Goal: Complete application form

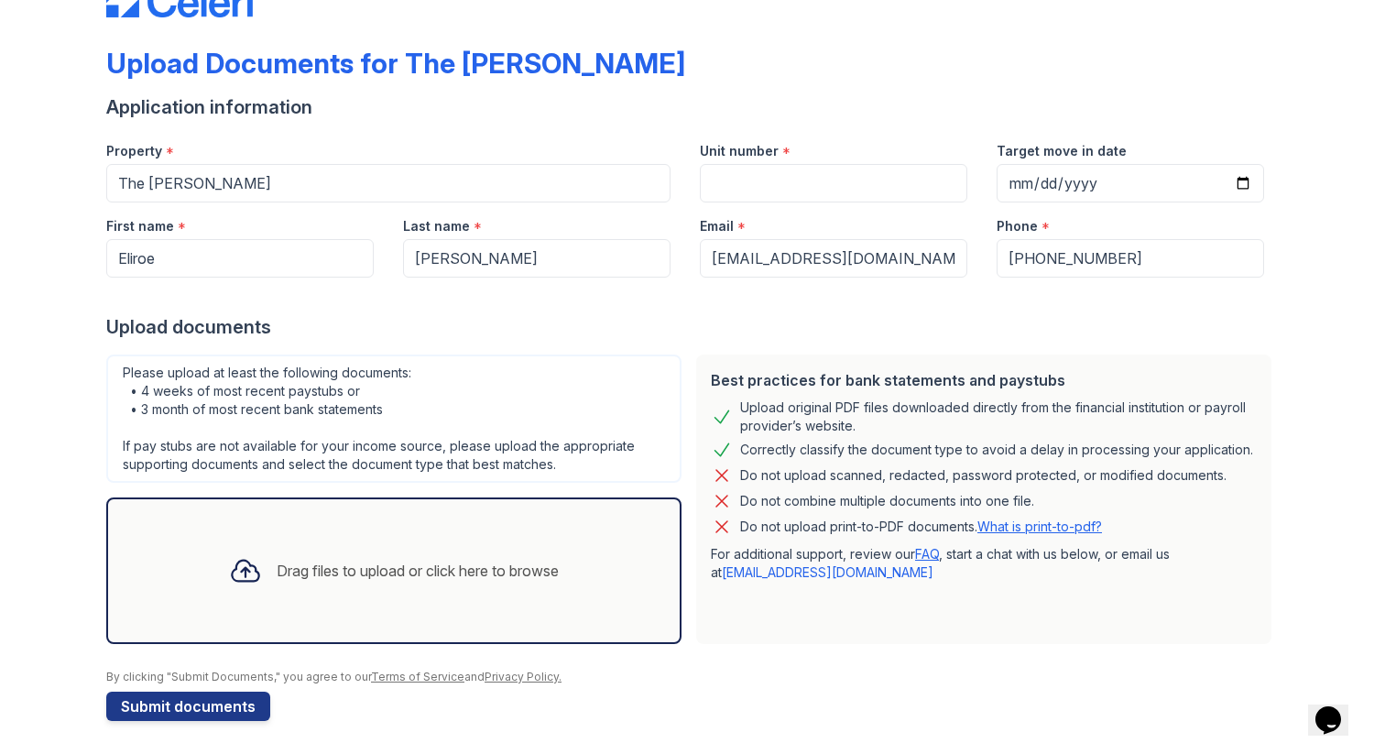
scroll to position [63, 0]
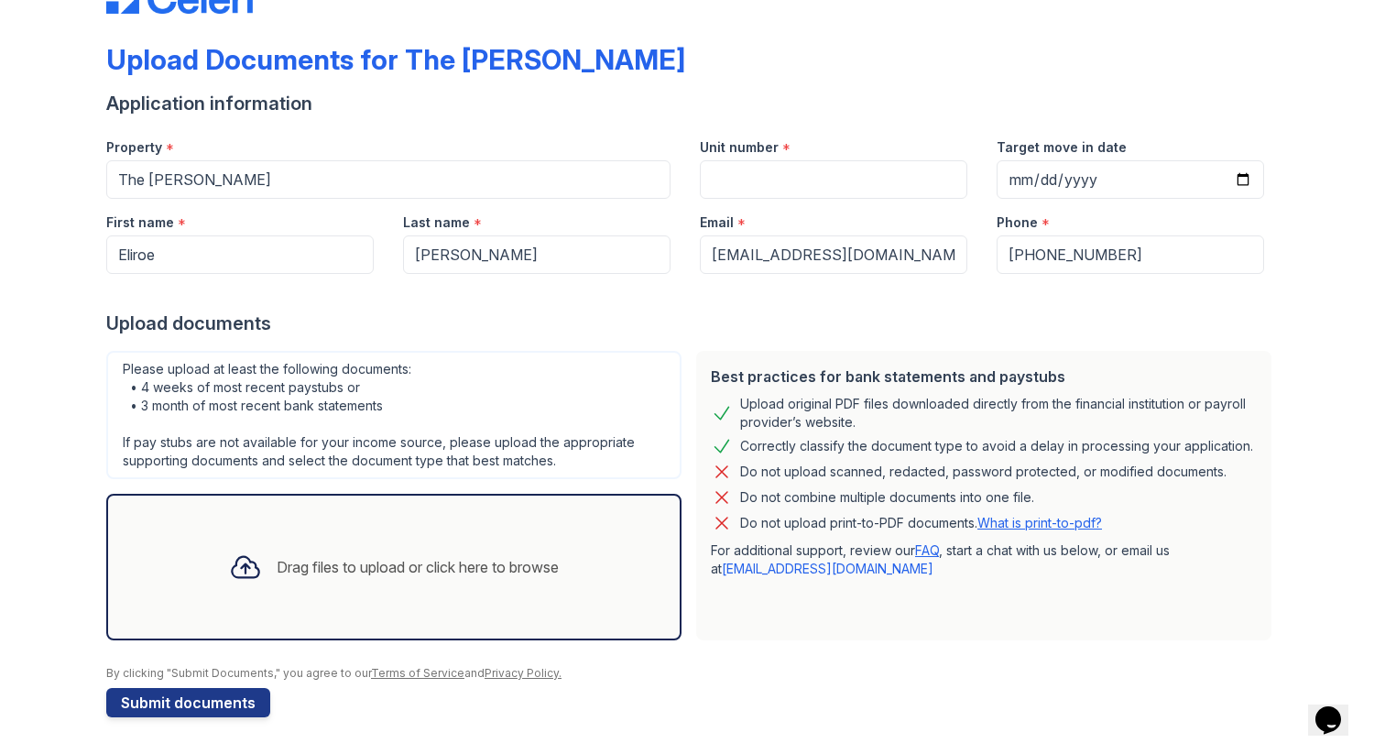
click at [347, 538] on div "Drag files to upload or click here to browse" at bounding box center [393, 567] width 359 height 62
click at [1309, 327] on div "Upload Documents for The Crosby Application information Property * The Crosby U…" at bounding box center [692, 345] width 1326 height 817
click at [235, 568] on icon at bounding box center [245, 566] width 33 height 33
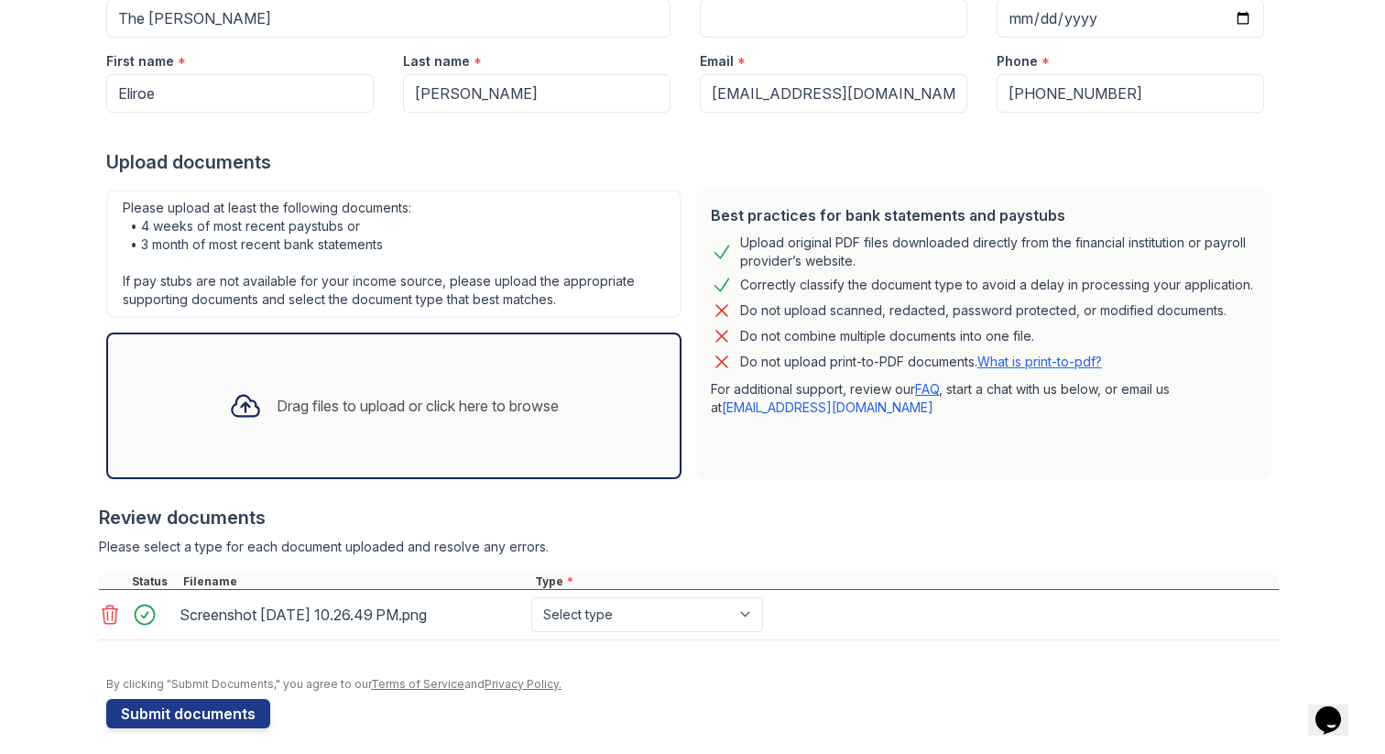
scroll to position [235, 0]
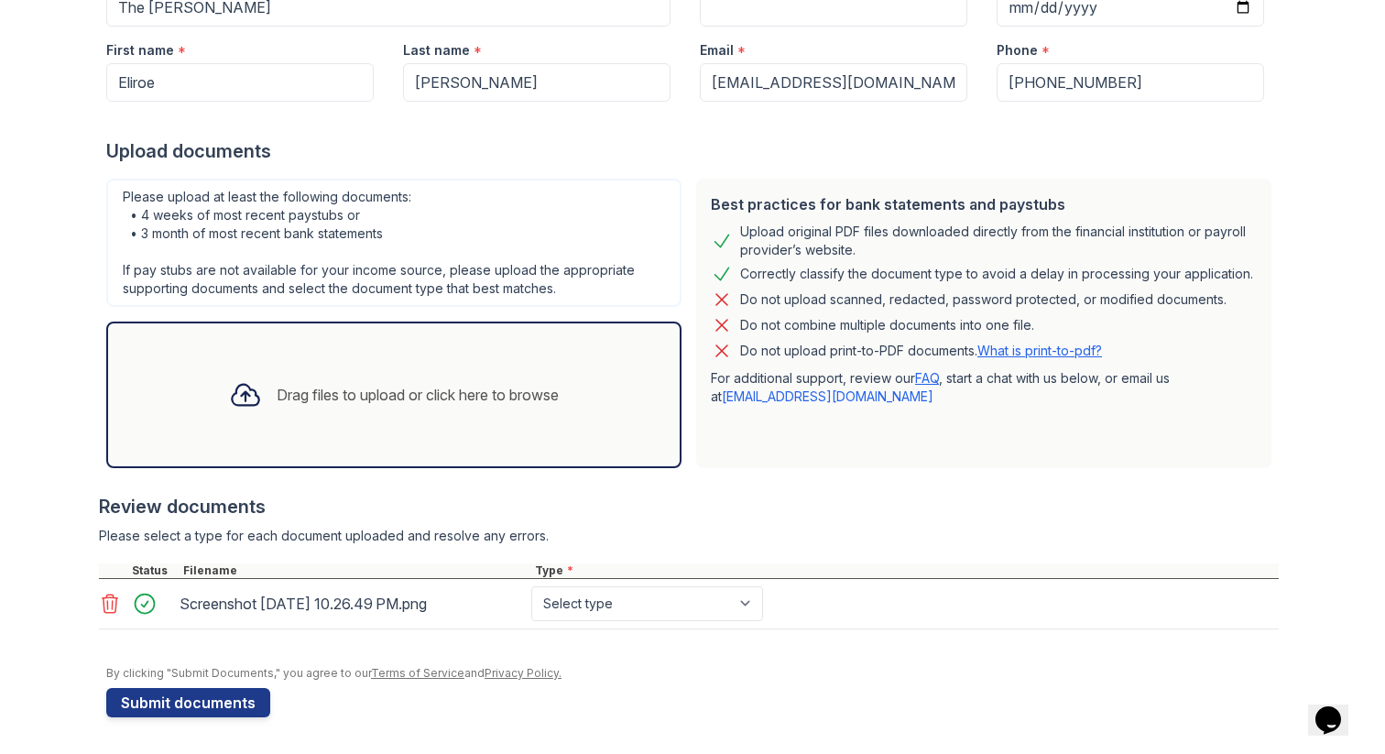
click at [328, 598] on div "Screenshot 2025-08-27 at 10.26.49 PM.png" at bounding box center [352, 603] width 344 height 29
click at [105, 602] on icon at bounding box center [111, 603] width 16 height 18
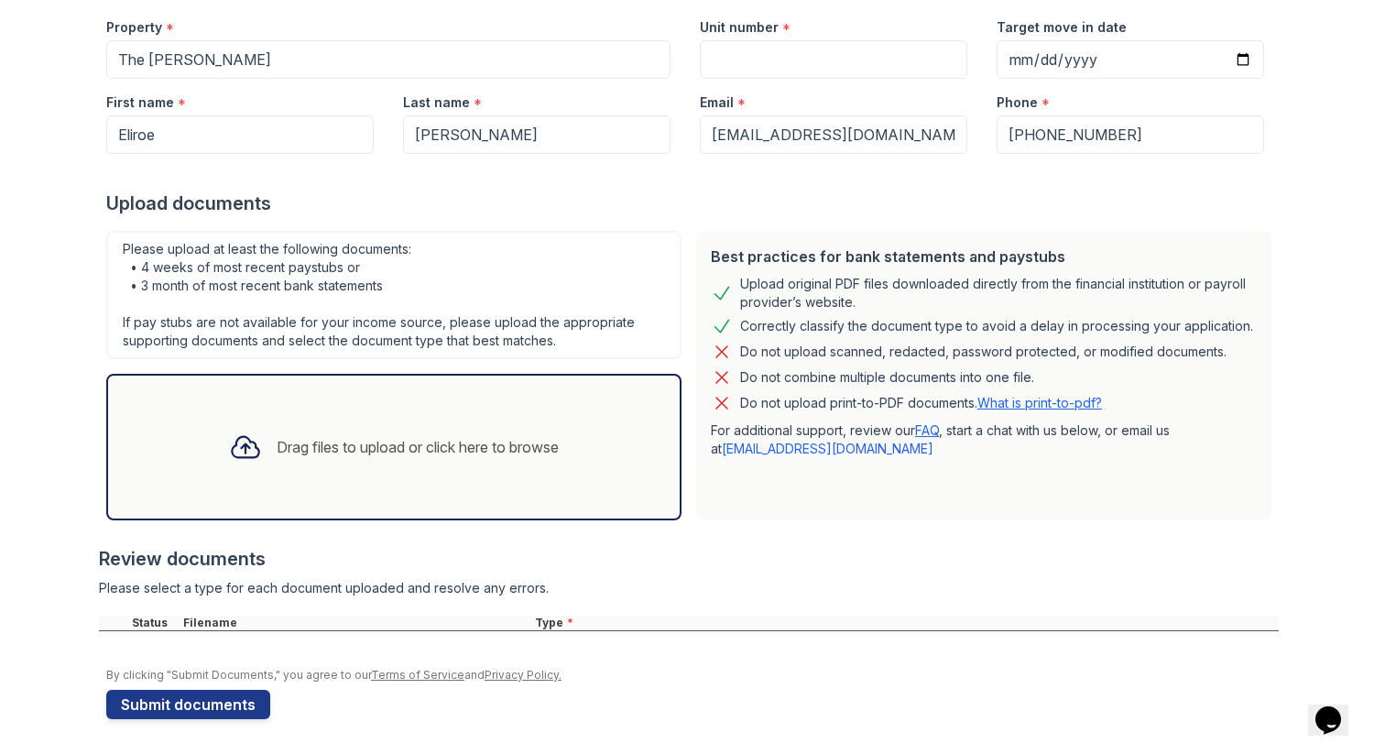
scroll to position [185, 0]
click at [415, 437] on div "Drag files to upload or click here to browse" at bounding box center [418, 445] width 282 height 22
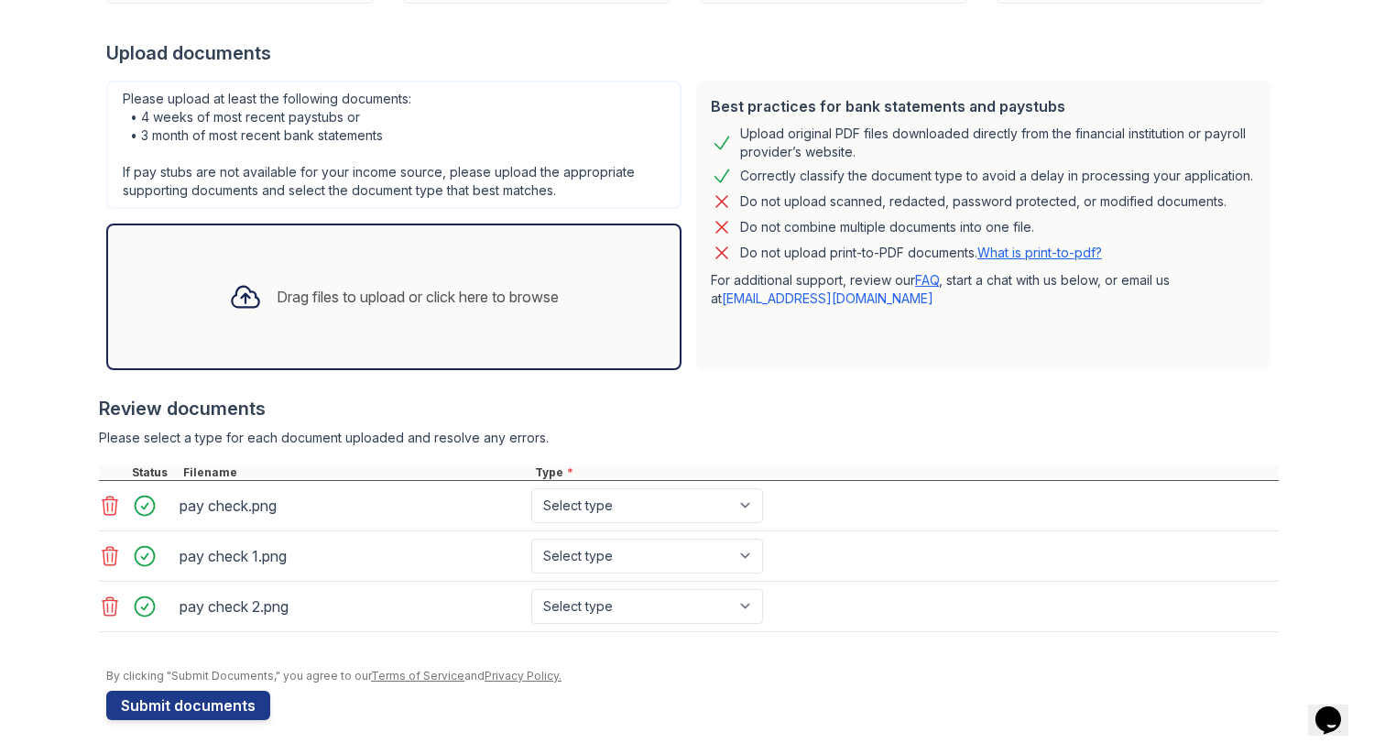
scroll to position [336, 0]
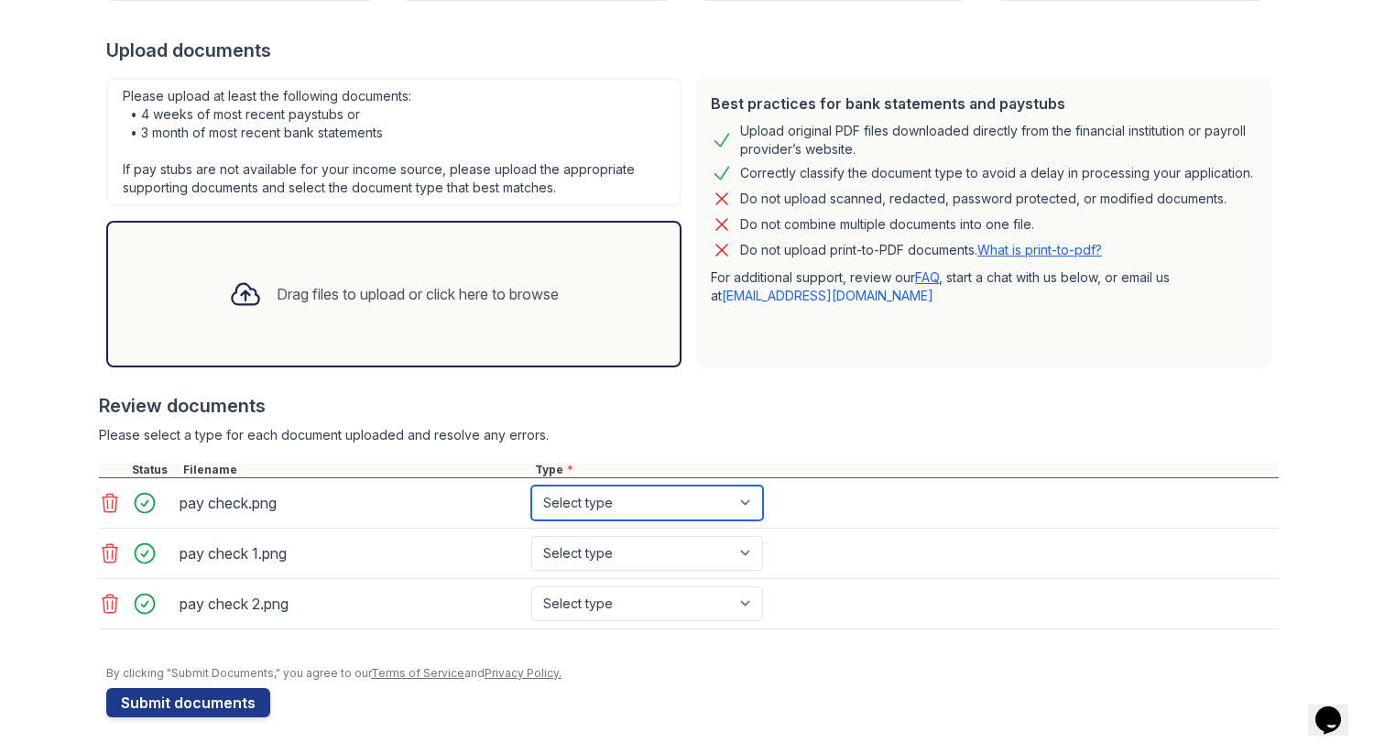
click at [735, 505] on select "Select type Paystub Bank Statement Offer Letter Tax Documents Benefit Award Let…" at bounding box center [647, 502] width 232 height 35
select select "paystub"
click at [531, 485] on select "Select type Paystub Bank Statement Offer Letter Tax Documents Benefit Award Let…" at bounding box center [647, 502] width 232 height 35
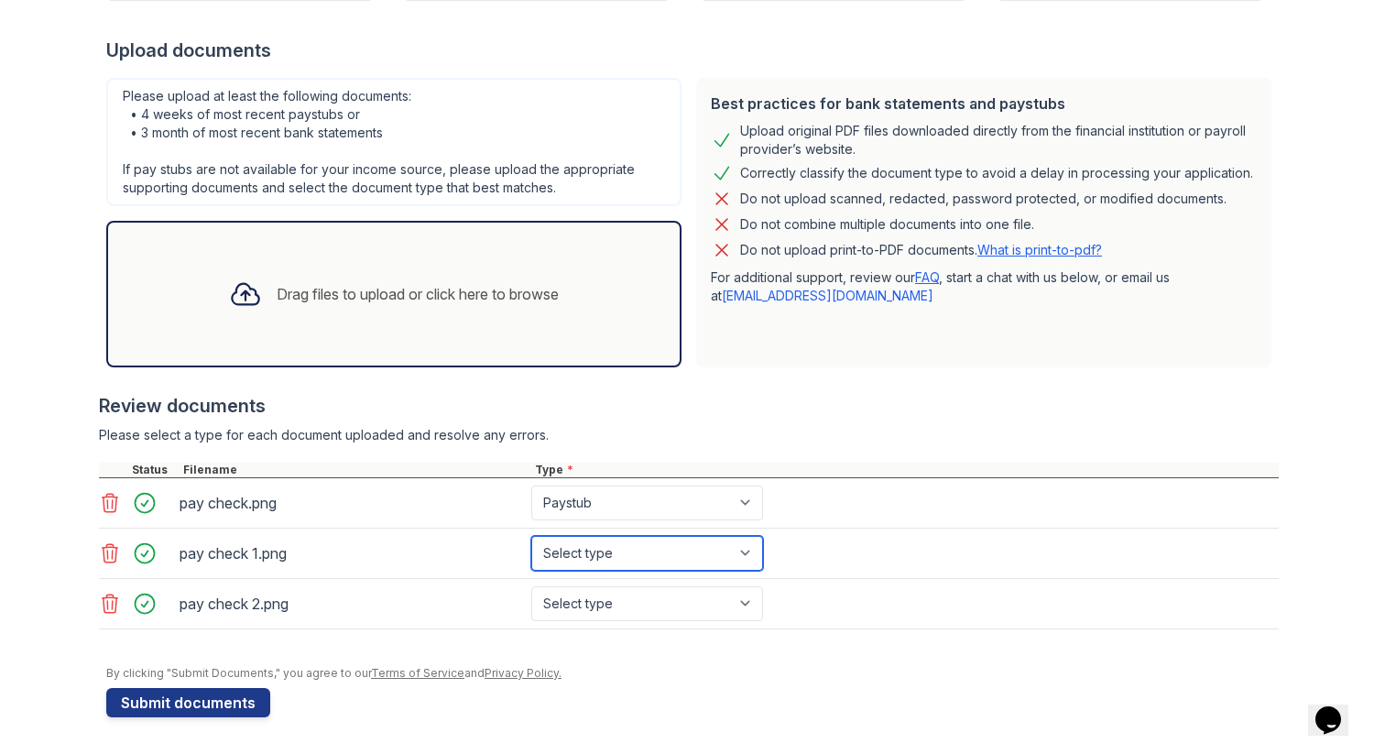
click at [737, 547] on select "Select type Paystub Bank Statement Offer Letter Tax Documents Benefit Award Let…" at bounding box center [647, 553] width 232 height 35
select select "paystub"
click at [531, 536] on select "Select type Paystub Bank Statement Offer Letter Tax Documents Benefit Award Let…" at bounding box center [647, 553] width 232 height 35
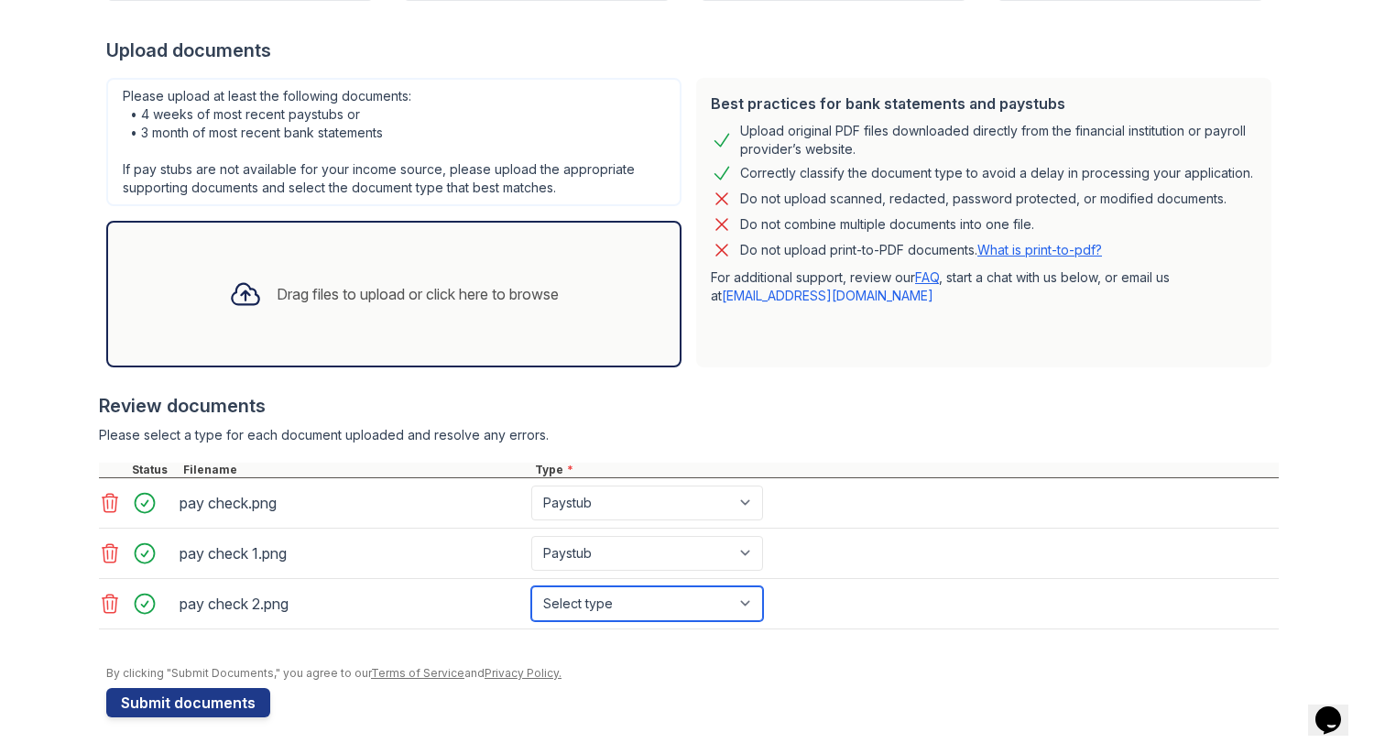
click at [743, 593] on select "Select type Paystub Bank Statement Offer Letter Tax Documents Benefit Award Let…" at bounding box center [647, 603] width 232 height 35
select select "paystub"
click at [531, 586] on select "Select type Paystub Bank Statement Offer Letter Tax Documents Benefit Award Let…" at bounding box center [647, 603] width 232 height 35
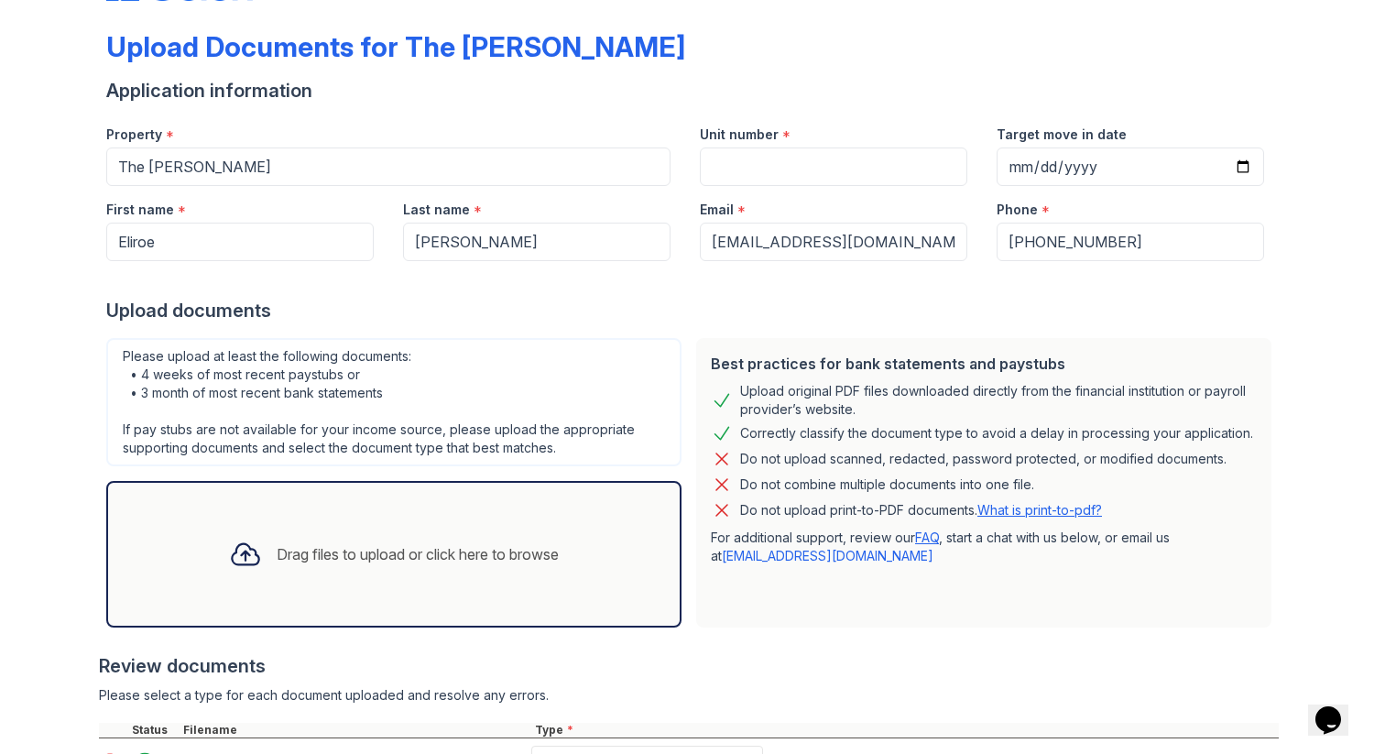
scroll to position [0, 0]
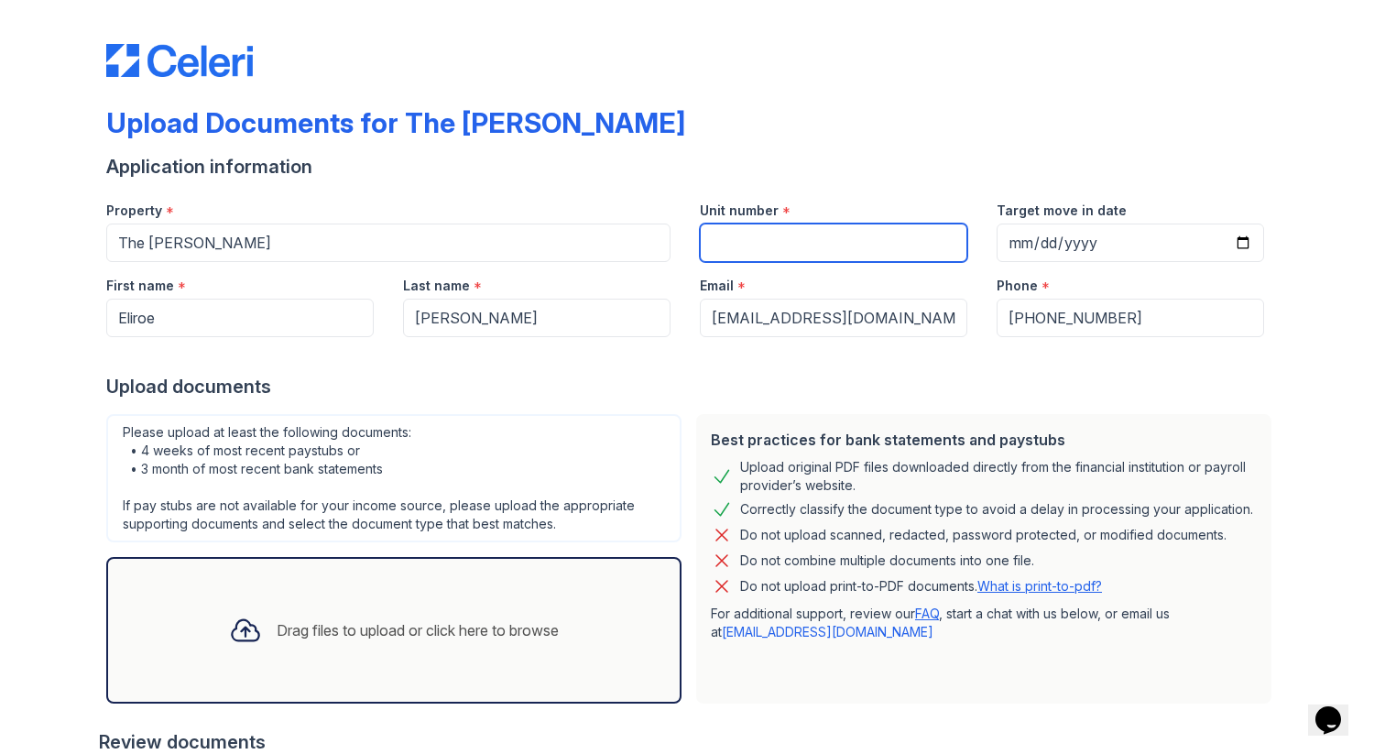
click at [745, 242] on input "Unit number" at bounding box center [833, 242] width 267 height 38
paste input "359"
type input "359"
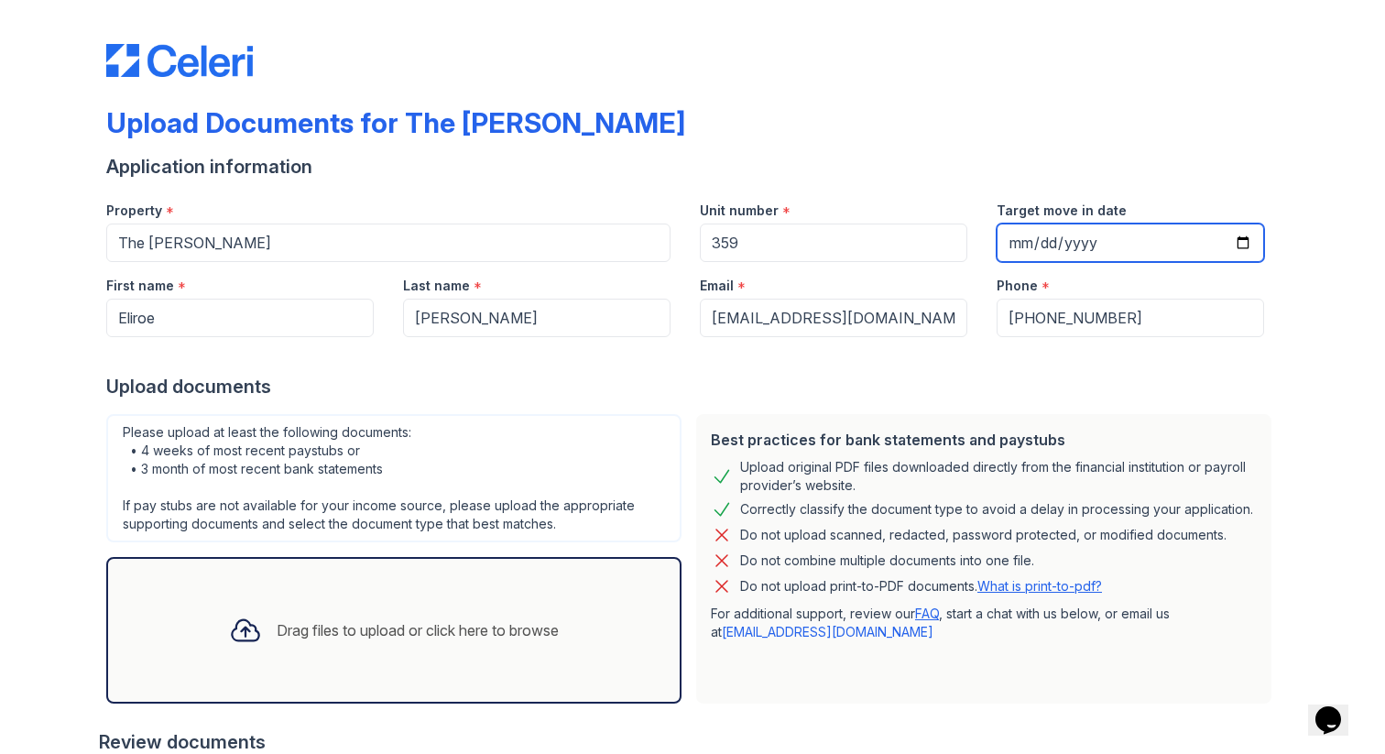
click at [996, 239] on input "Target move in date" at bounding box center [1129, 242] width 267 height 38
type input "2025-10-15"
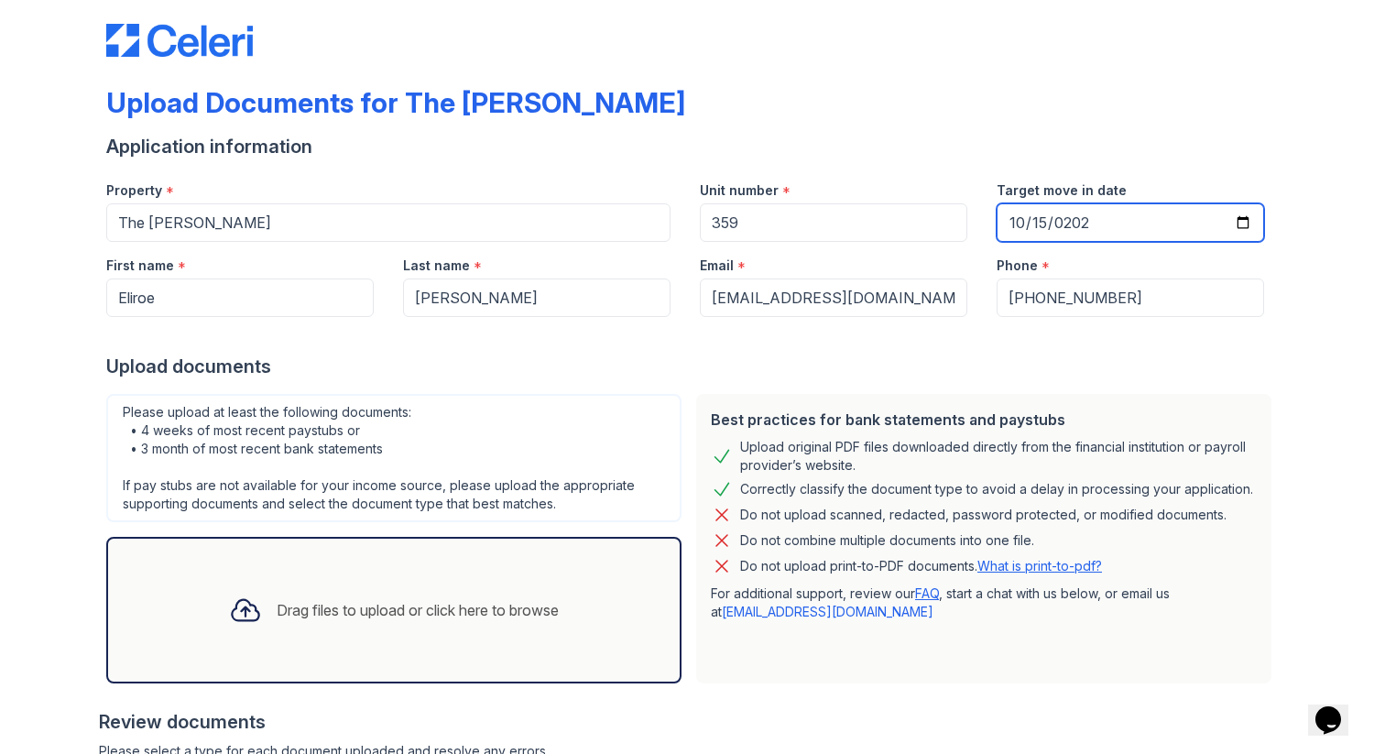
scroll to position [336, 0]
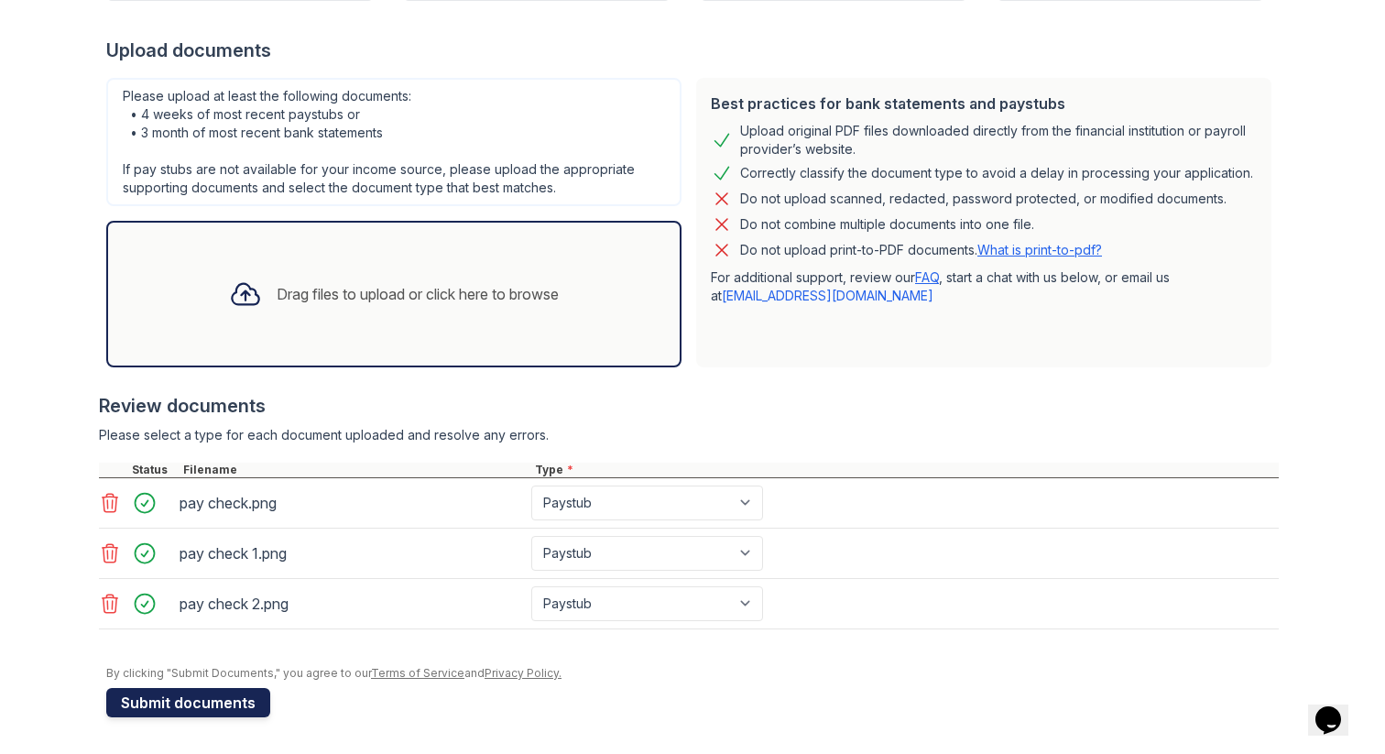
click at [211, 698] on button "Submit documents" at bounding box center [188, 702] width 164 height 29
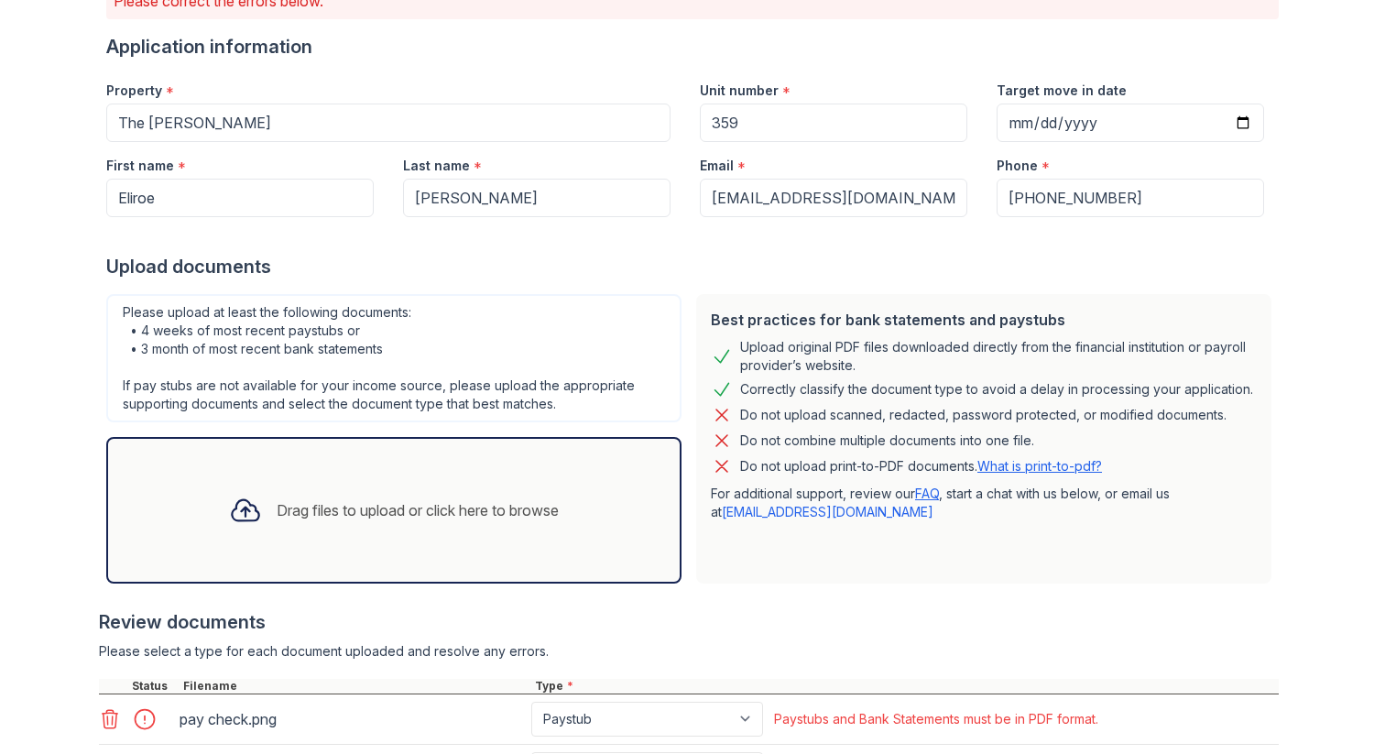
scroll to position [387, 0]
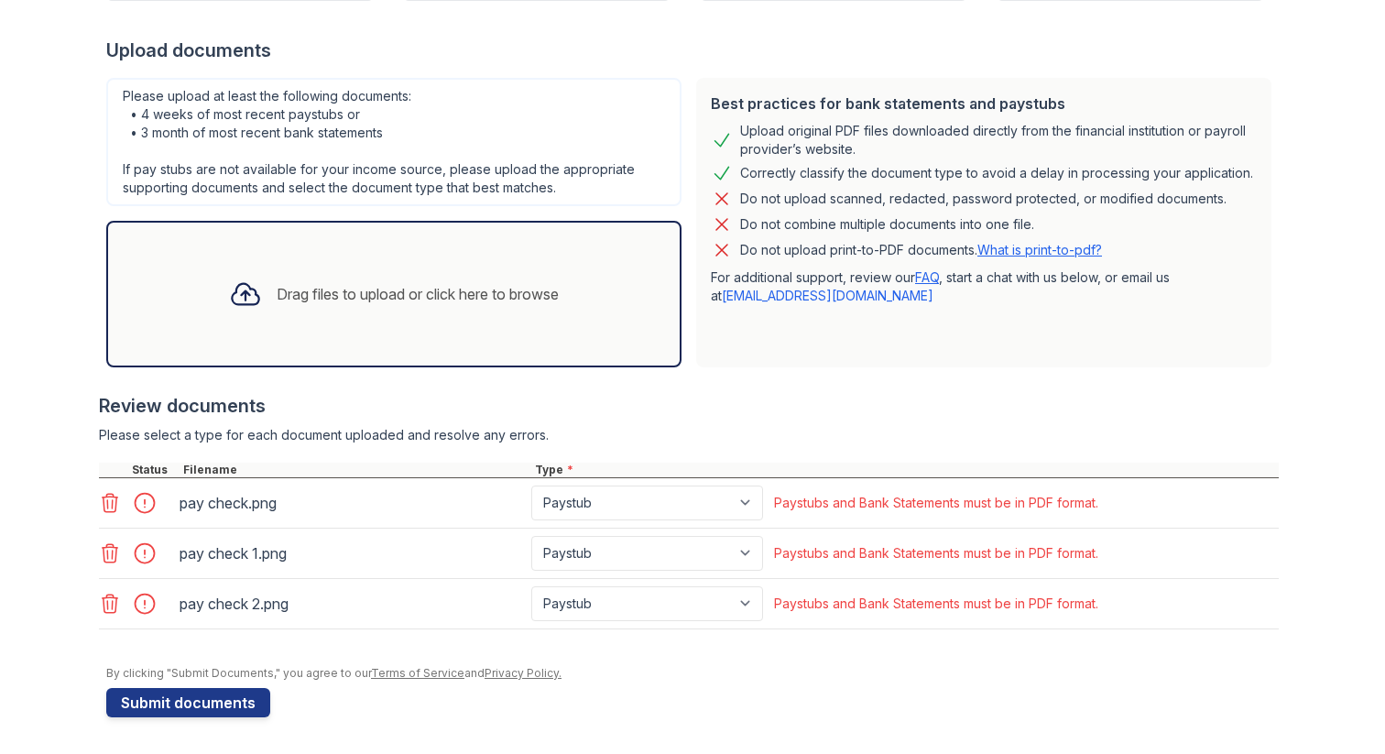
click at [99, 507] on icon at bounding box center [110, 503] width 22 height 22
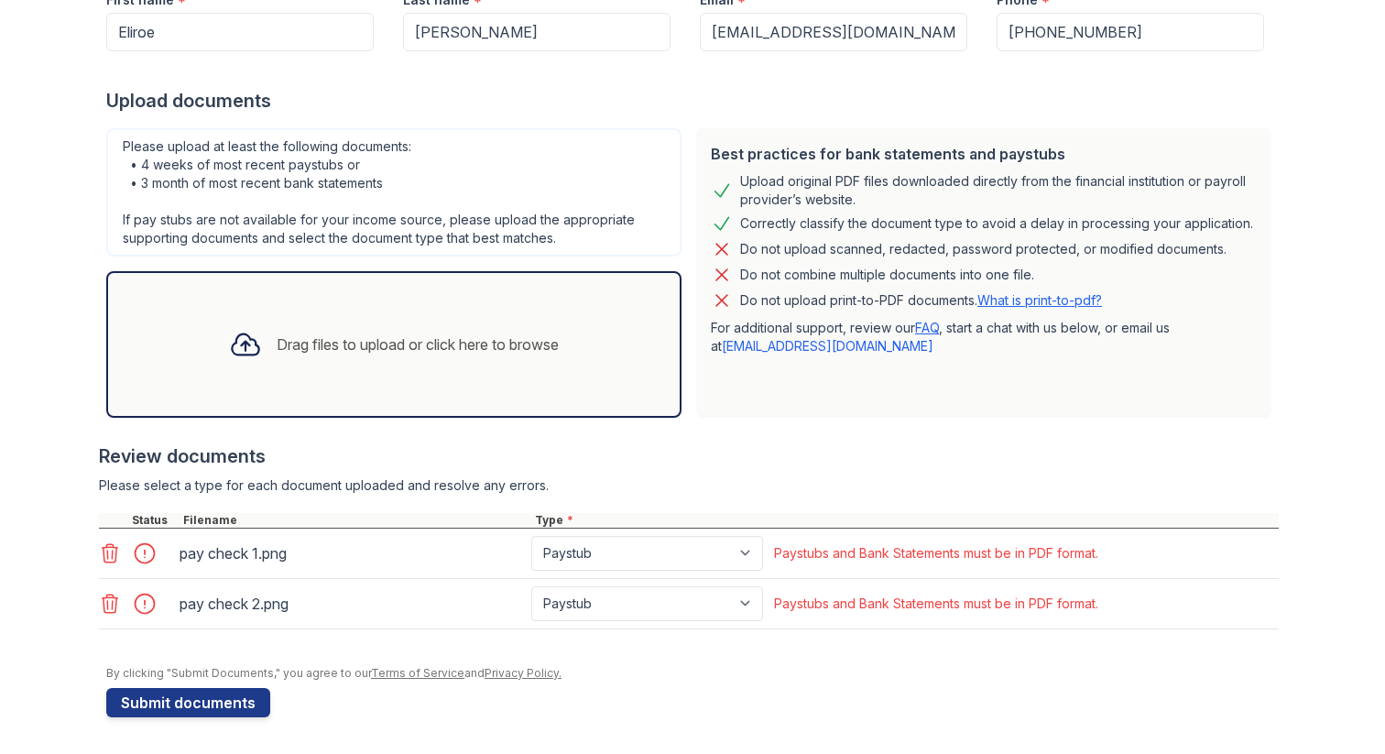
scroll to position [337, 0]
click at [101, 551] on icon at bounding box center [110, 553] width 22 height 22
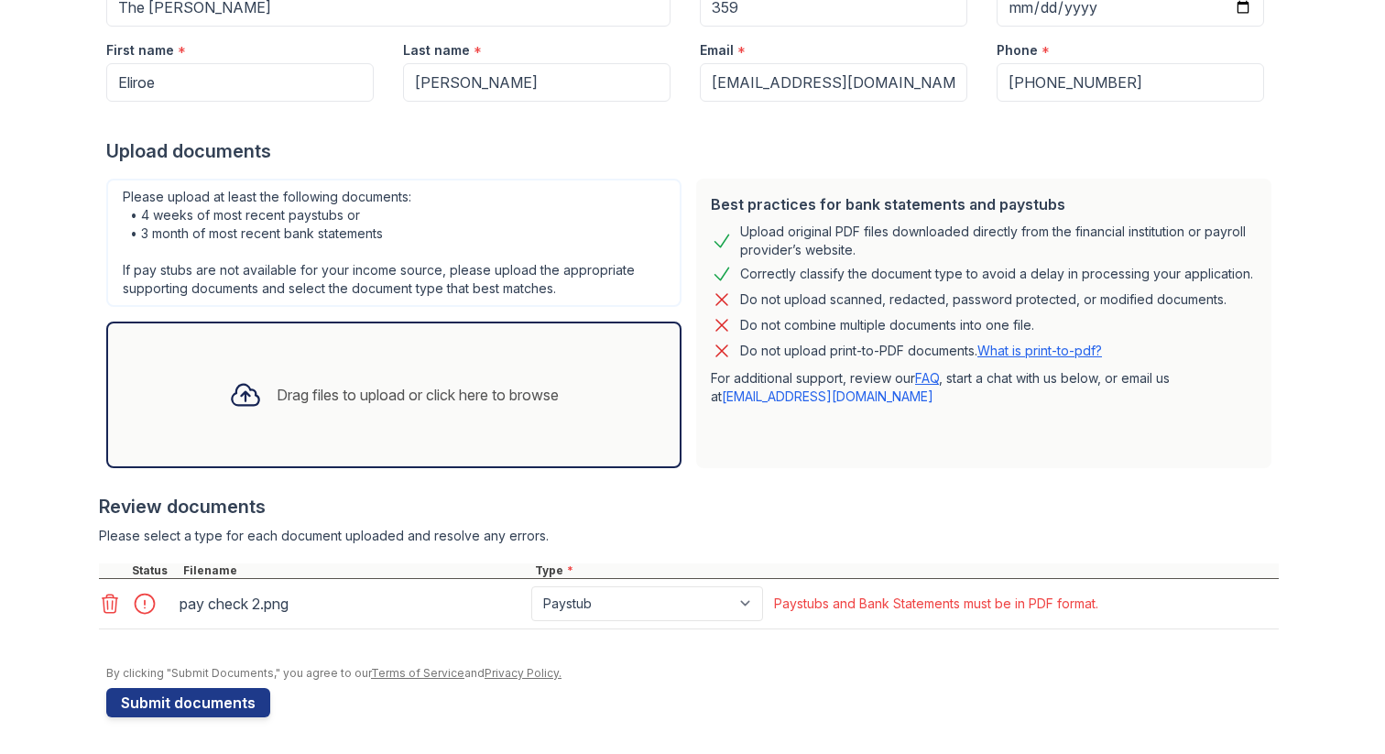
click at [103, 605] on icon at bounding box center [110, 604] width 22 height 22
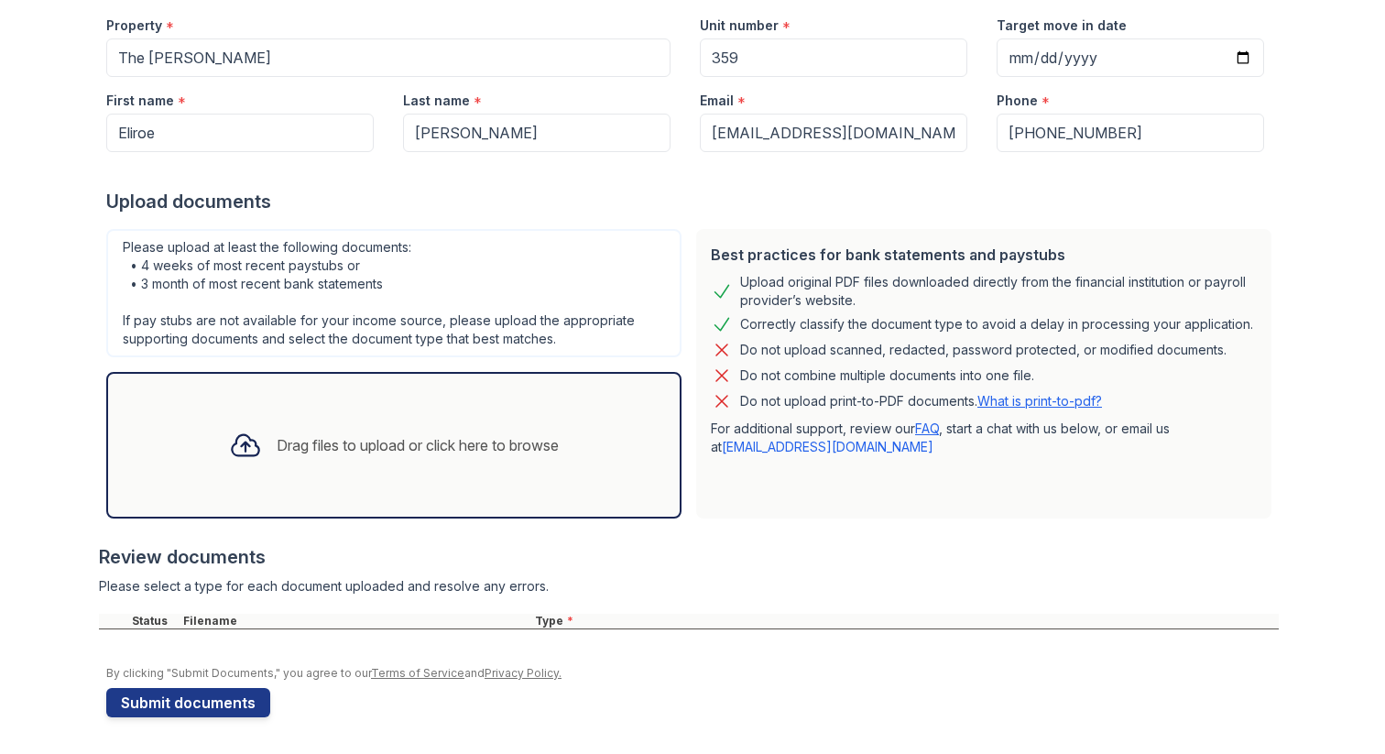
click at [571, 479] on div "Drag files to upload or click here to browse" at bounding box center [393, 445] width 575 height 147
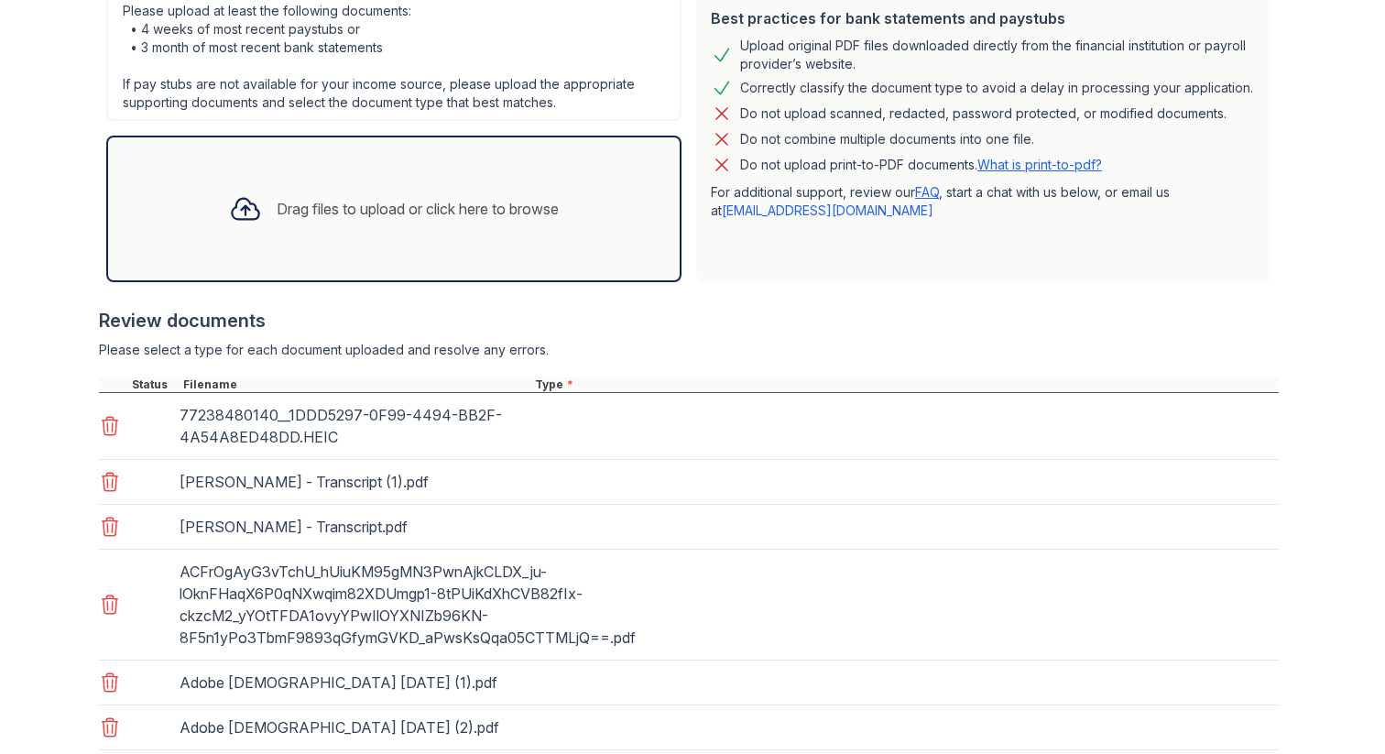
scroll to position [728, 0]
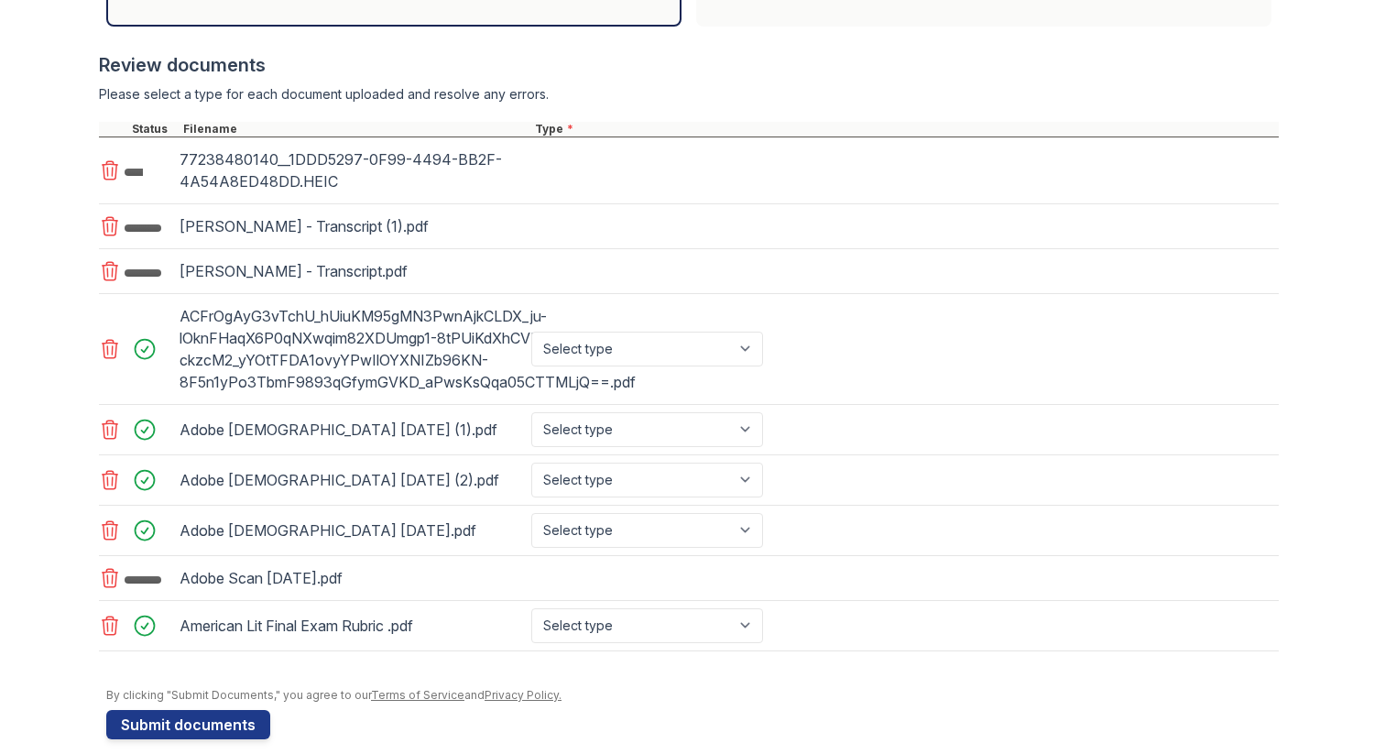
click at [103, 227] on icon at bounding box center [110, 226] width 22 height 22
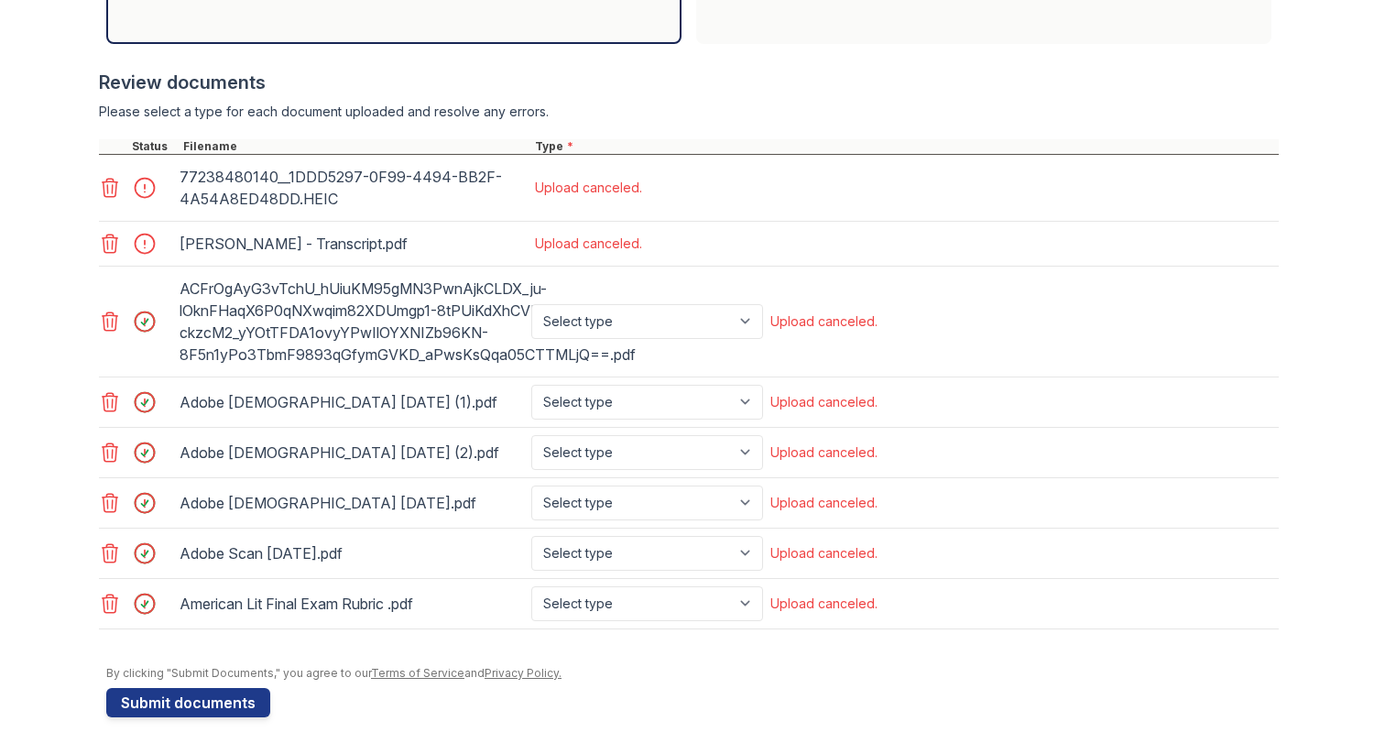
scroll to position [711, 0]
click at [103, 235] on icon at bounding box center [111, 243] width 16 height 18
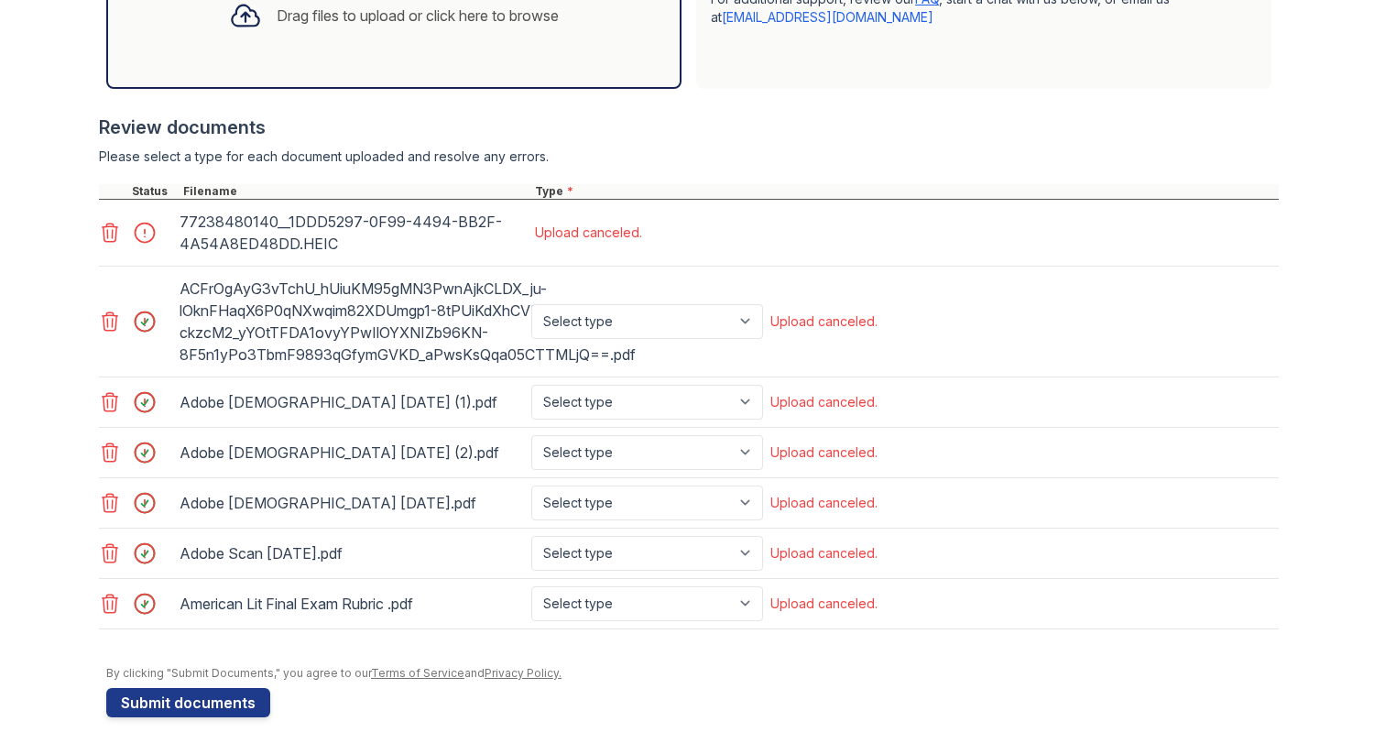
click at [106, 235] on icon at bounding box center [110, 233] width 22 height 22
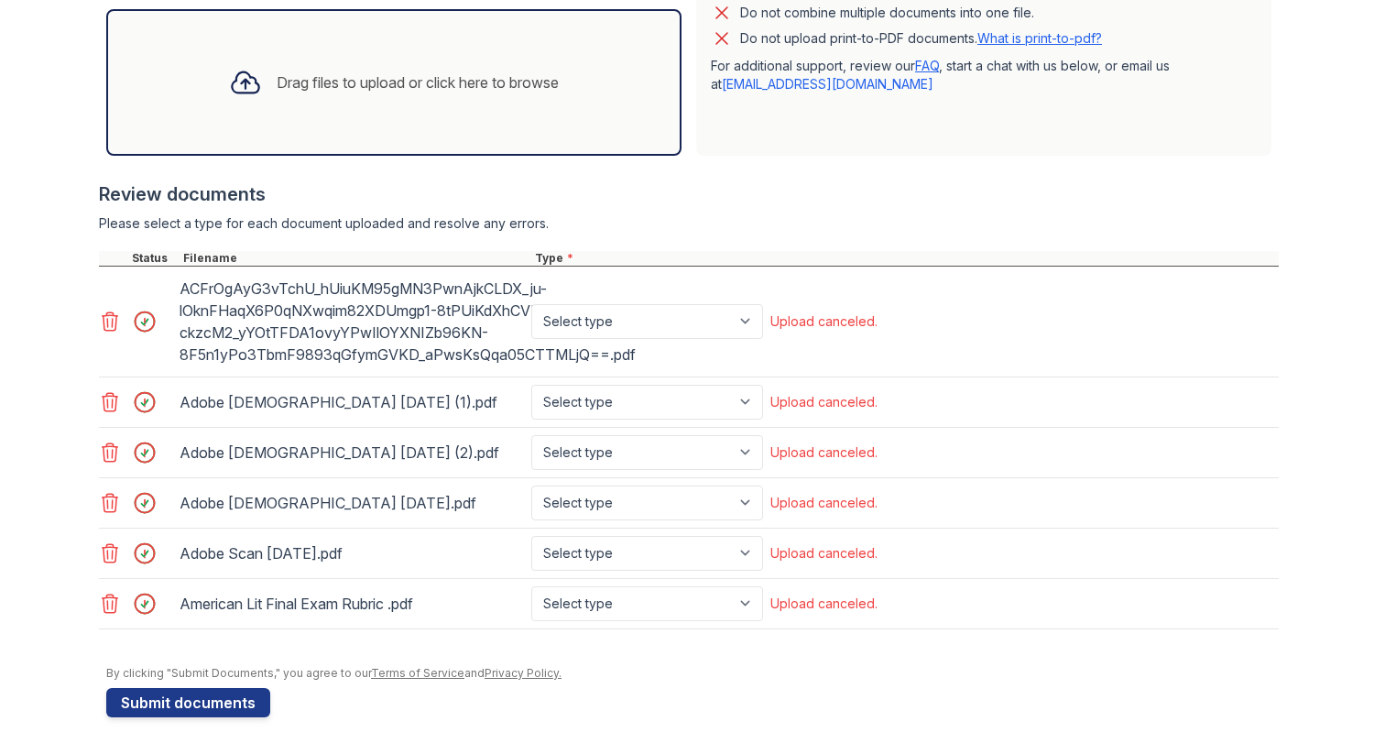
click at [106, 321] on icon at bounding box center [110, 321] width 22 height 22
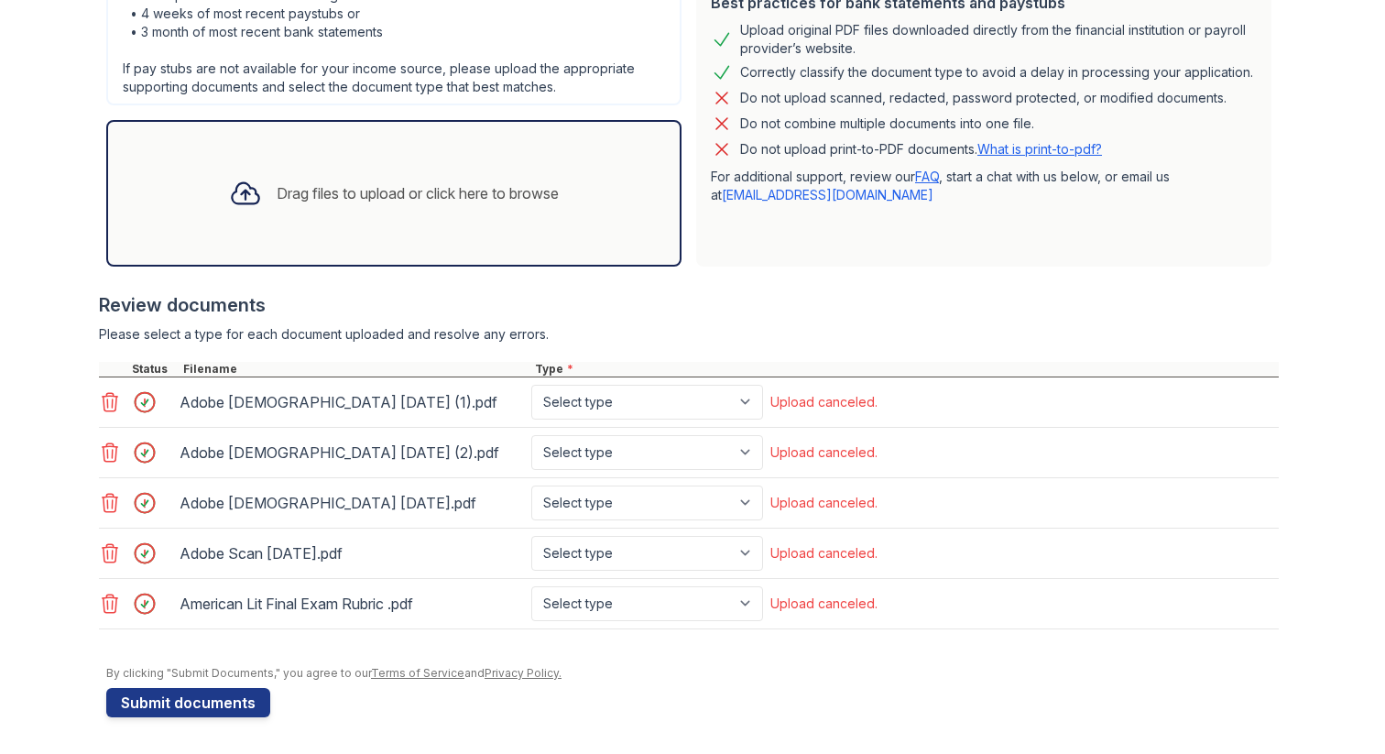
scroll to position [488, 0]
click at [108, 547] on icon at bounding box center [111, 553] width 16 height 18
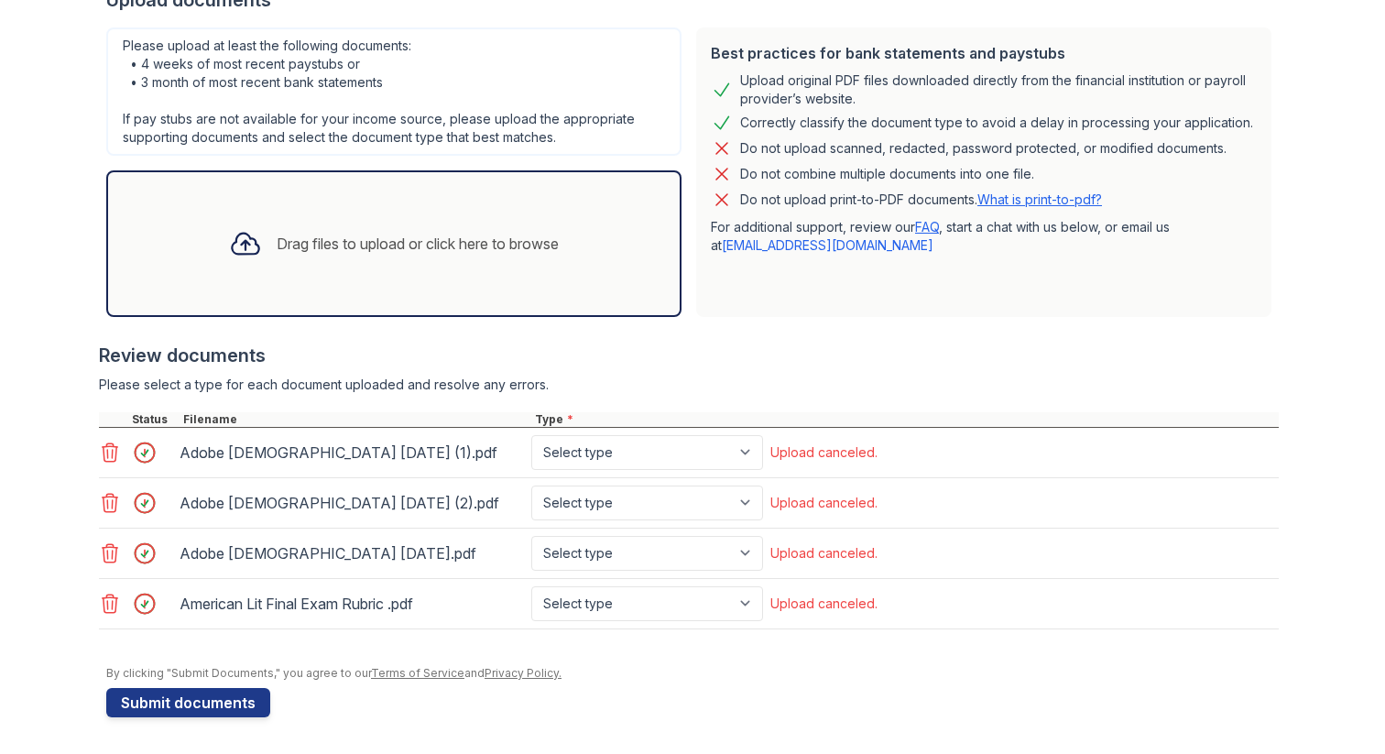
scroll to position [438, 0]
click at [103, 602] on icon at bounding box center [111, 603] width 16 height 18
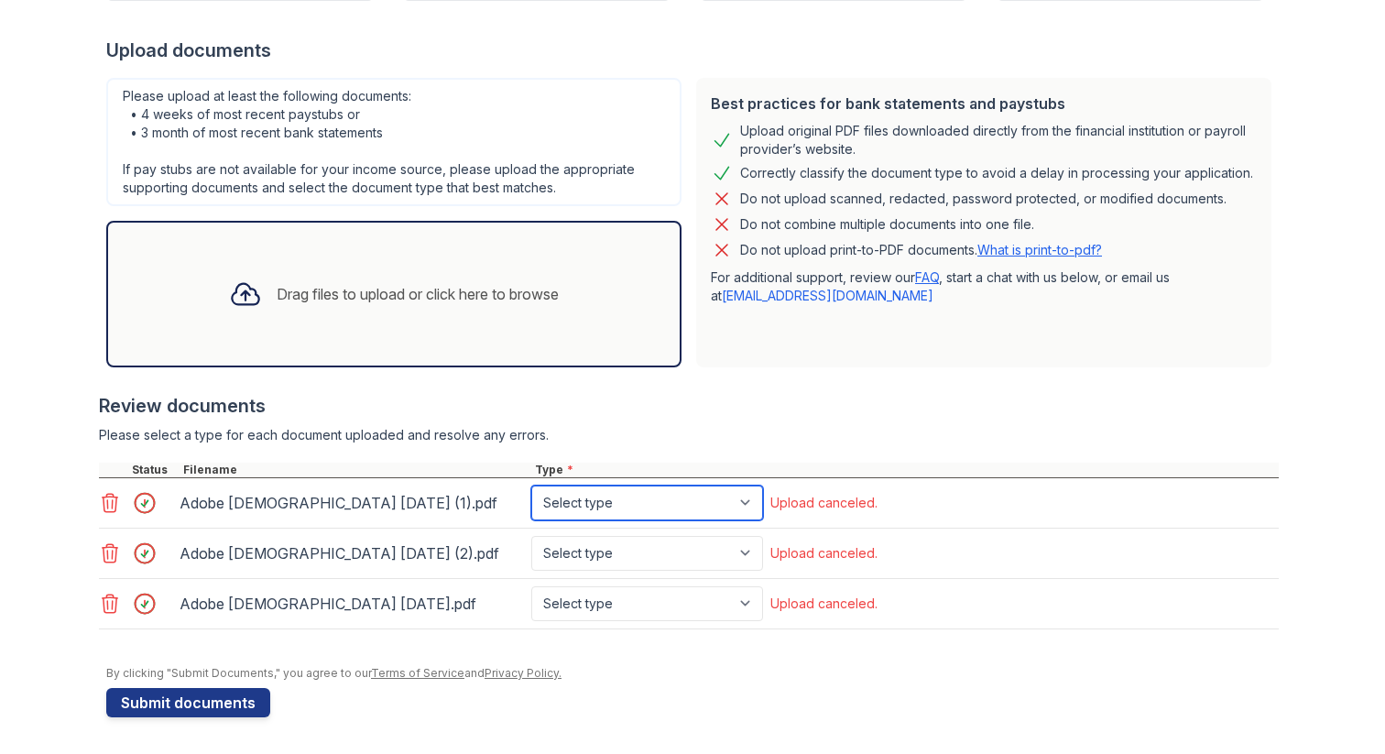
click at [687, 501] on select "Select type Paystub Bank Statement Offer Letter Tax Documents Benefit Award Let…" at bounding box center [647, 502] width 232 height 35
select select "paystub"
click at [531, 485] on select "Select type Paystub Bank Statement Offer Letter Tax Documents Benefit Award Let…" at bounding box center [647, 502] width 232 height 35
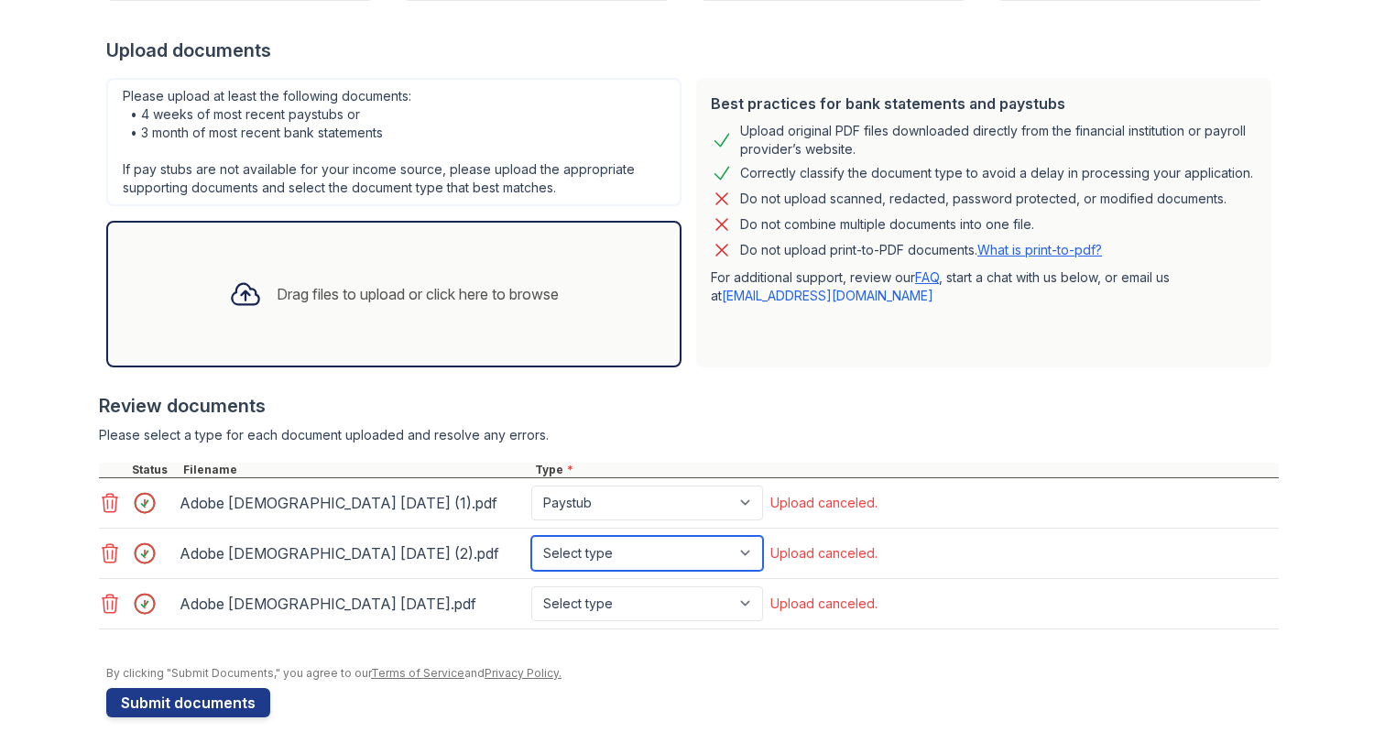
click at [691, 545] on select "Select type Paystub Bank Statement Offer Letter Tax Documents Benefit Award Let…" at bounding box center [647, 553] width 232 height 35
select select "paystub"
click at [531, 536] on select "Select type Paystub Bank Statement Offer Letter Tax Documents Benefit Award Let…" at bounding box center [647, 553] width 232 height 35
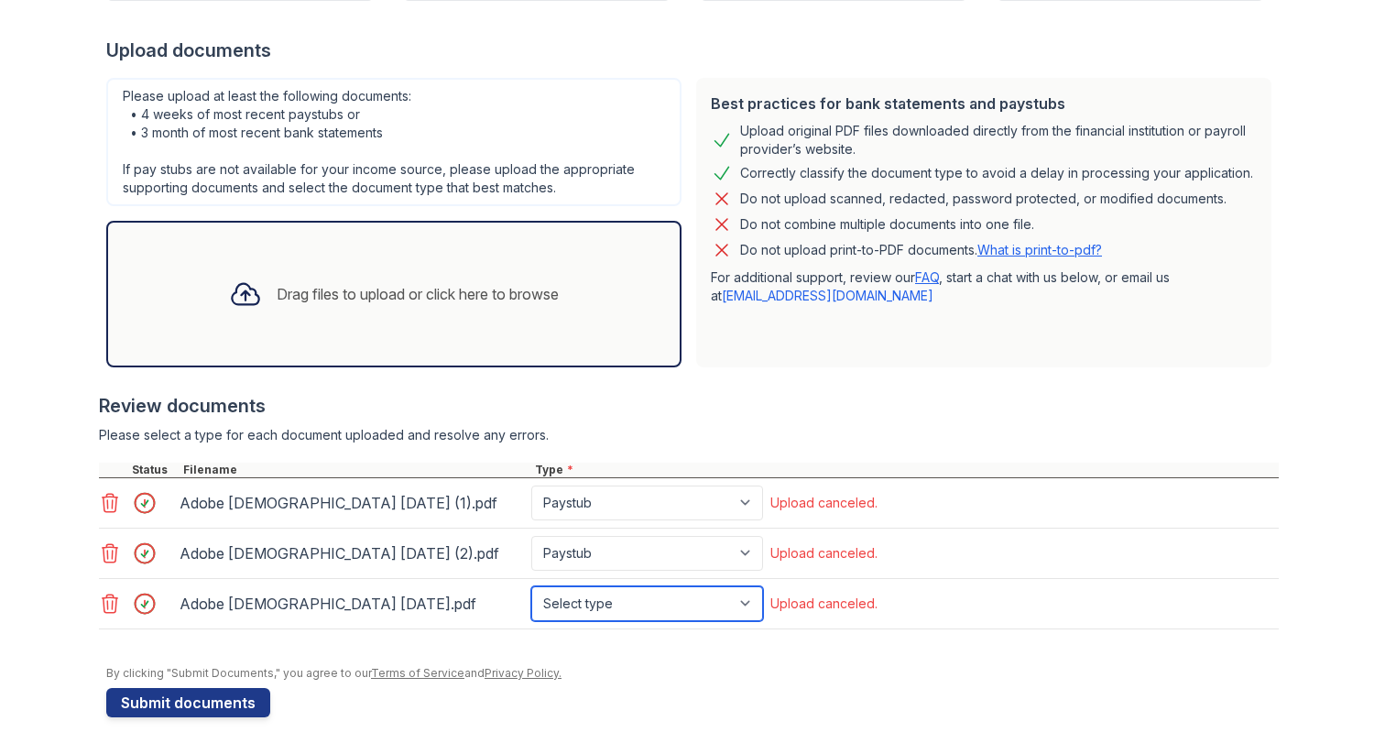
click at [674, 590] on select "Select type Paystub Bank Statement Offer Letter Tax Documents Benefit Award Let…" at bounding box center [647, 603] width 232 height 35
select select "paystub"
click at [531, 586] on select "Select type Paystub Bank Statement Offer Letter Tax Documents Benefit Award Let…" at bounding box center [647, 603] width 232 height 35
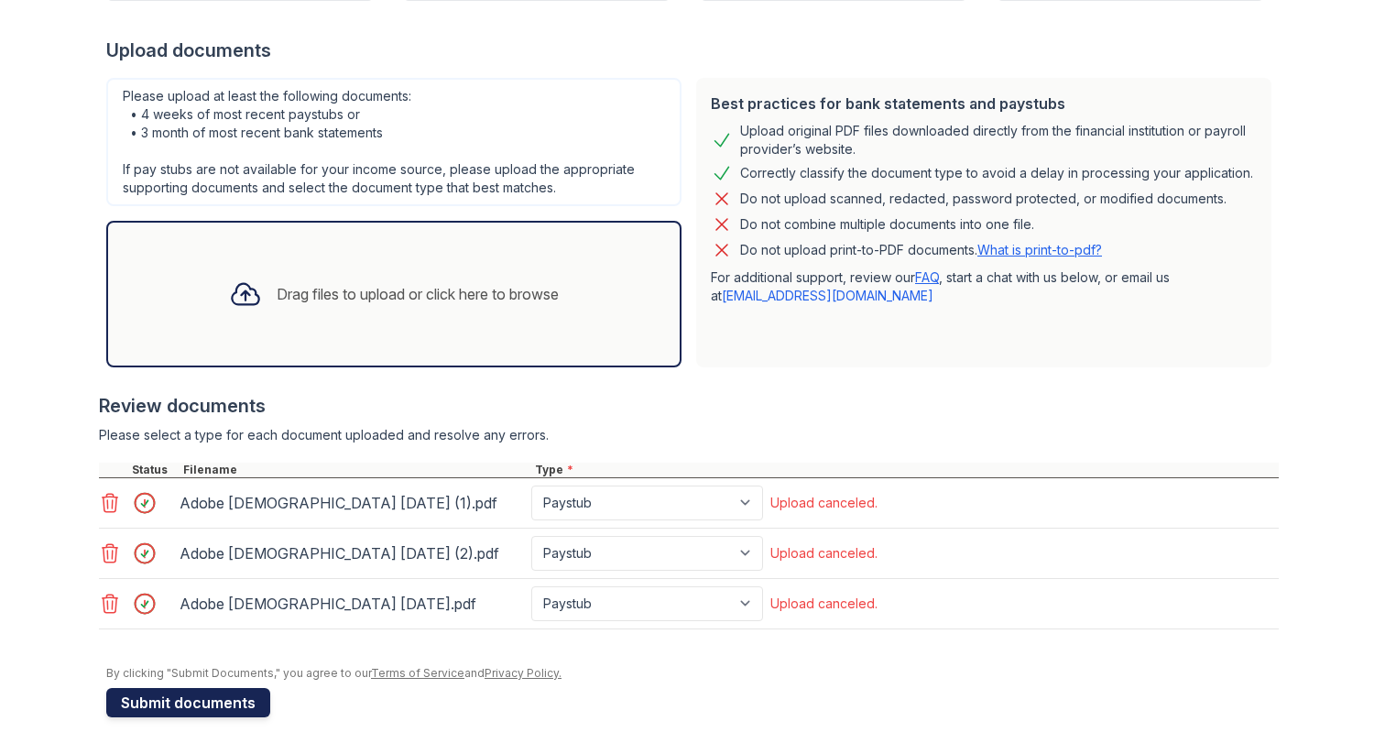
click at [207, 701] on button "Submit documents" at bounding box center [188, 702] width 164 height 29
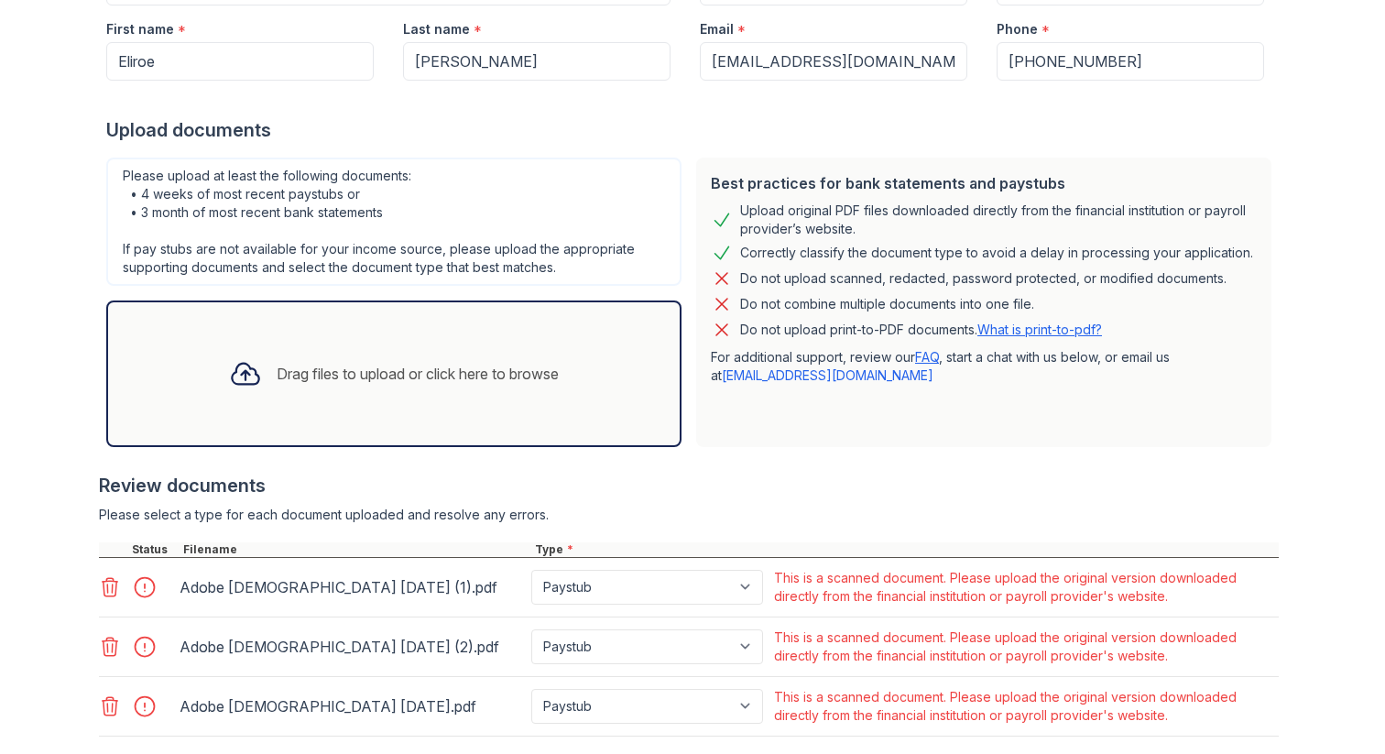
scroll to position [415, 0]
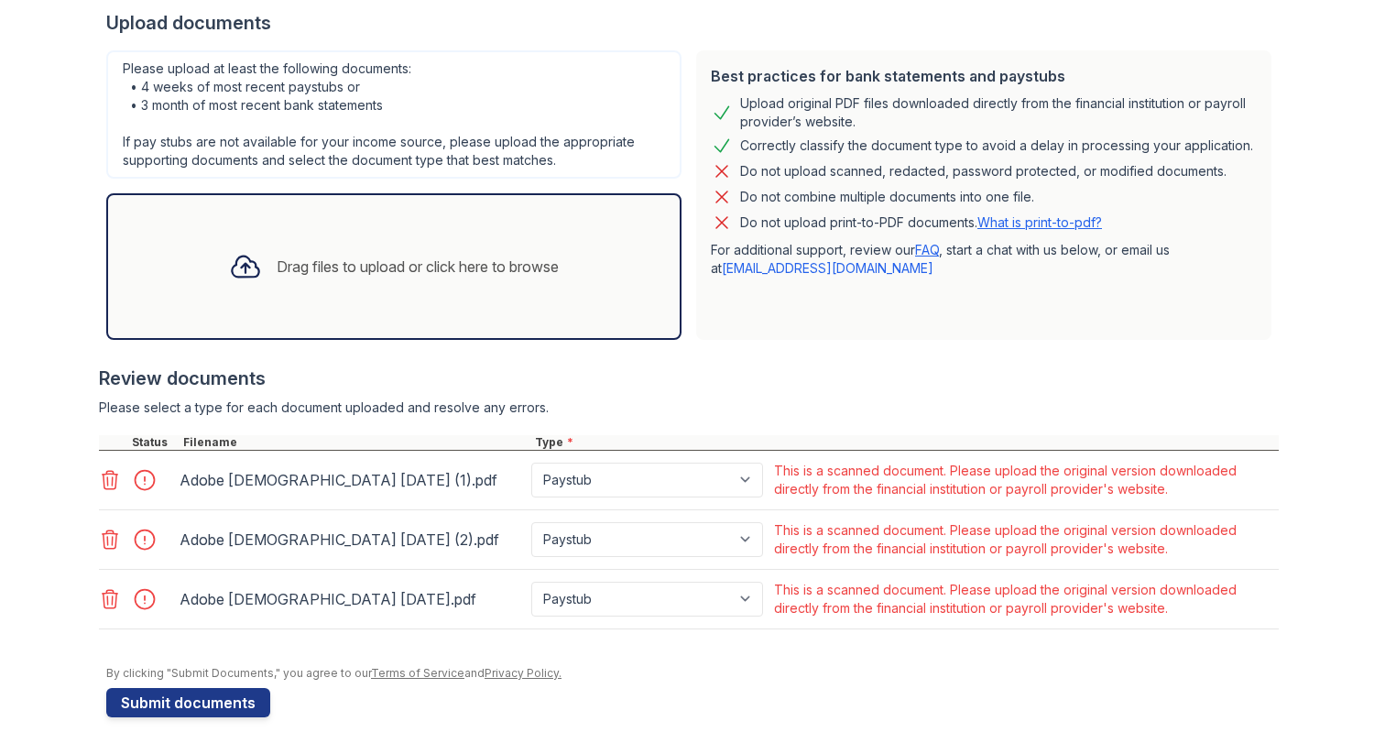
click at [99, 483] on icon at bounding box center [110, 480] width 22 height 22
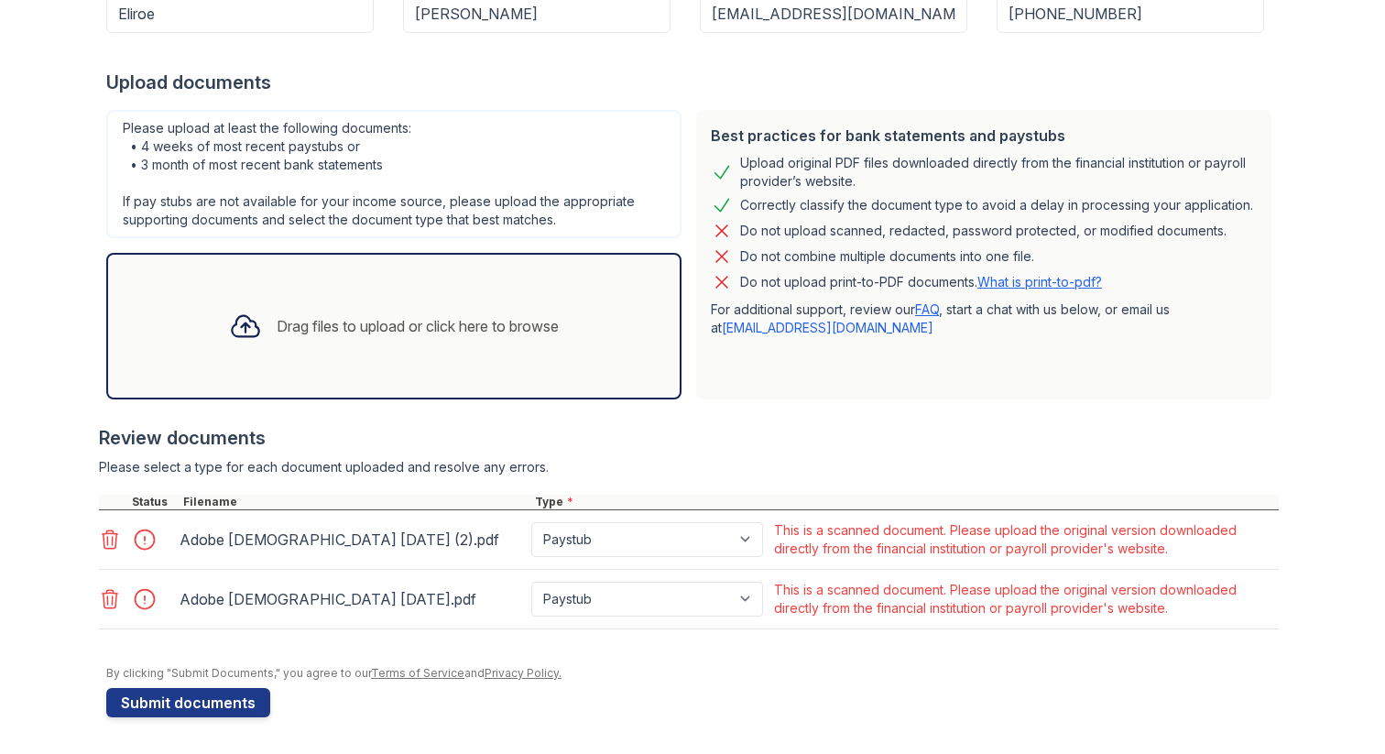
click at [99, 544] on icon at bounding box center [110, 539] width 22 height 22
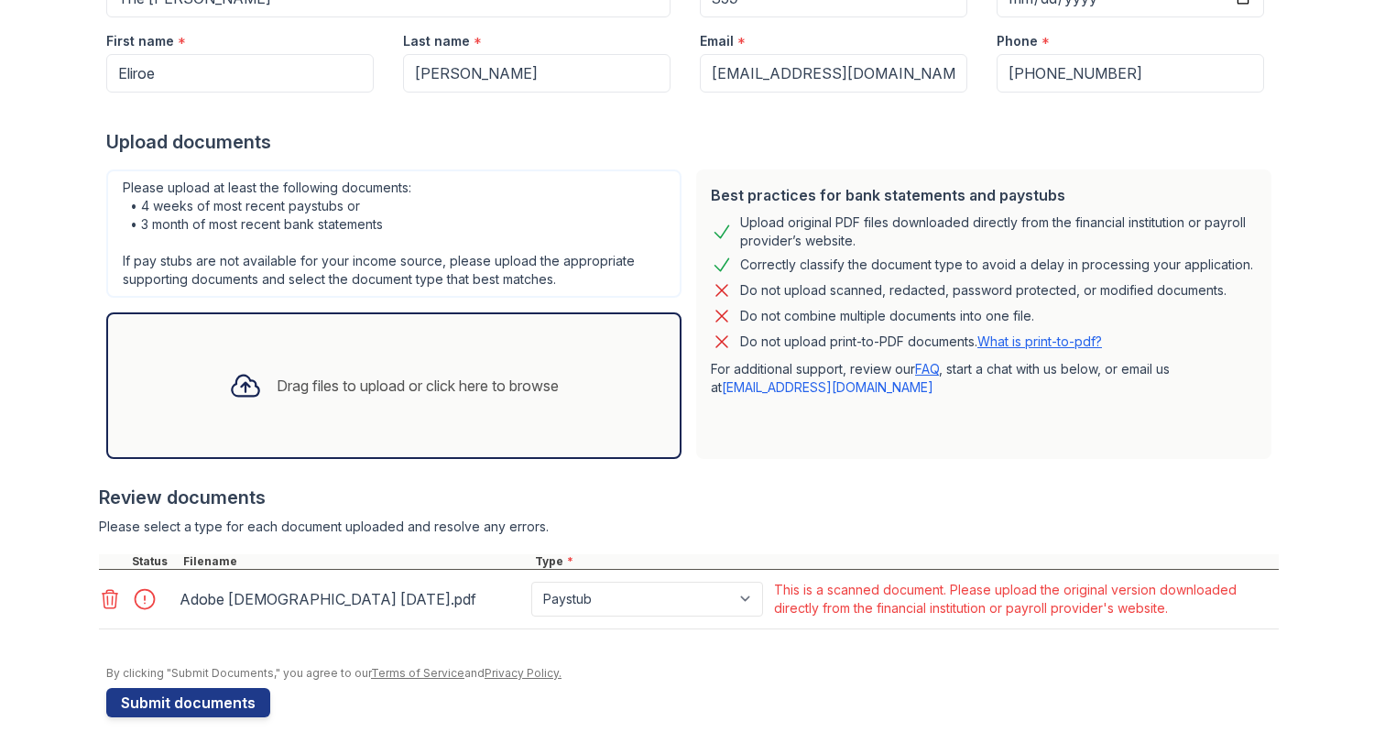
drag, startPoint x: 102, startPoint y: 602, endPoint x: 103, endPoint y: 587, distance: 14.8
click at [103, 602] on icon at bounding box center [110, 599] width 22 height 22
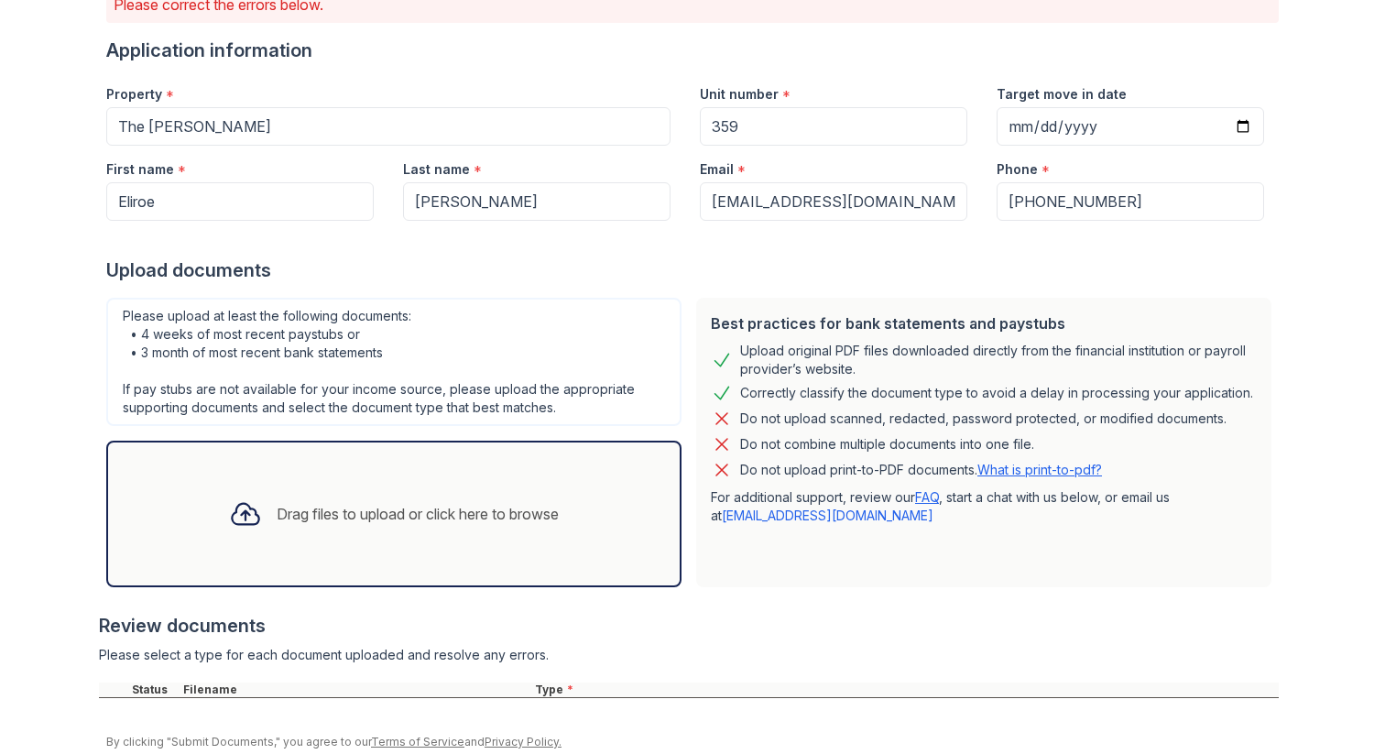
scroll to position [236, 0]
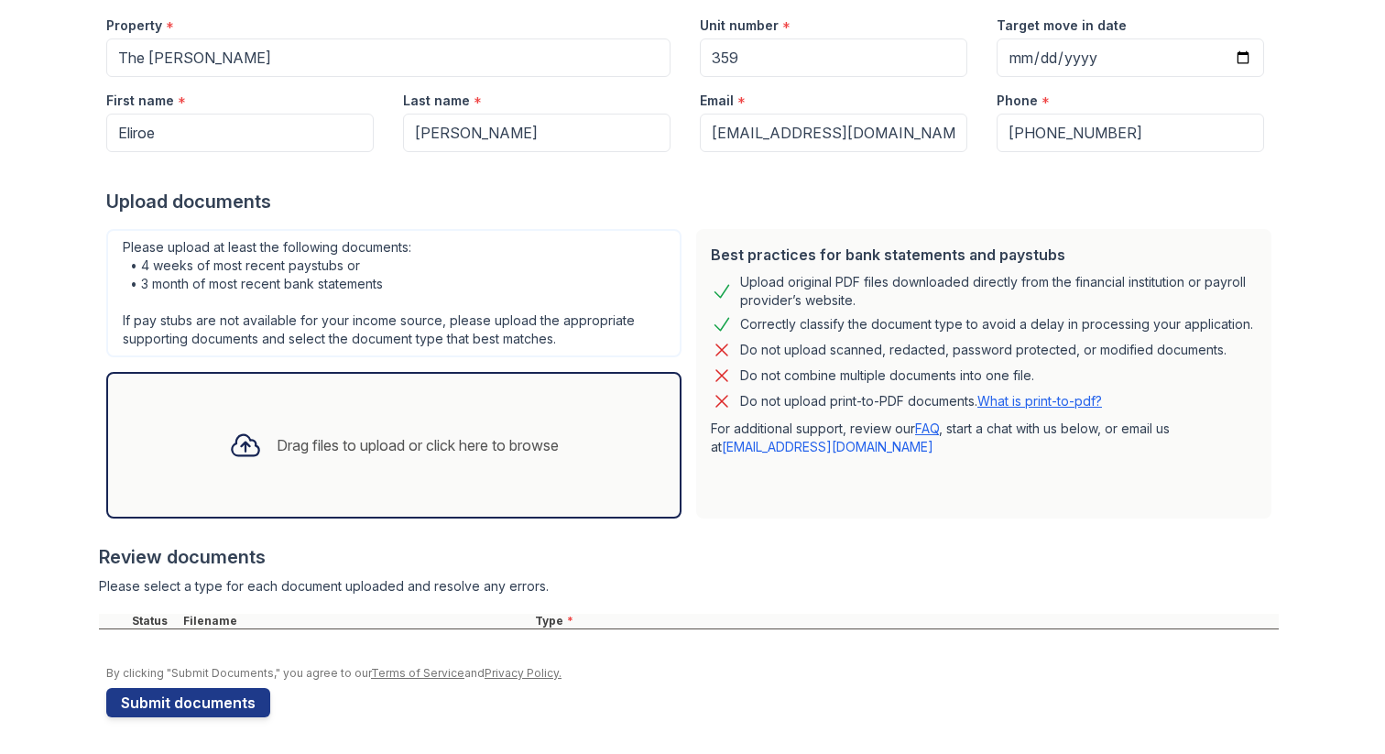
click at [783, 446] on link "support@getceleri.com" at bounding box center [828, 447] width 212 height 16
click at [197, 700] on button "Submit documents" at bounding box center [188, 702] width 164 height 29
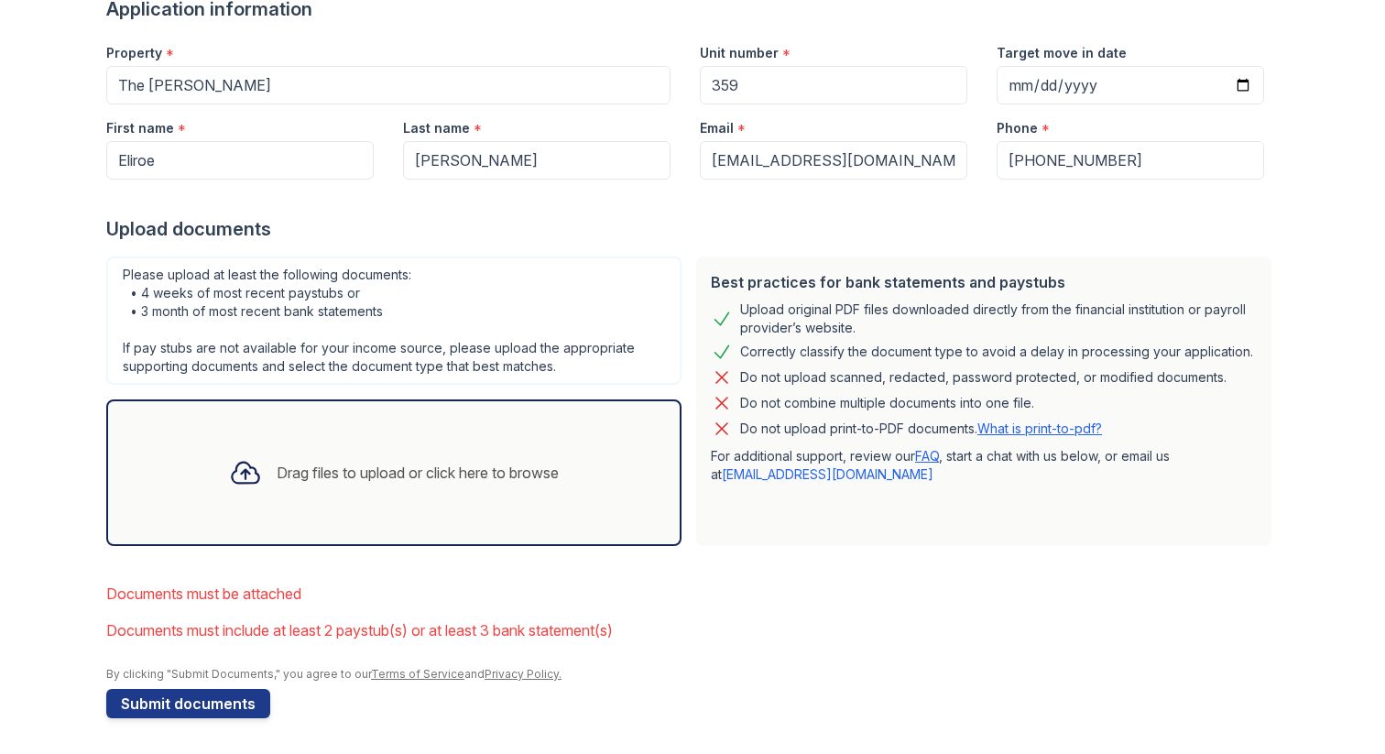
scroll to position [210, 0]
click at [325, 479] on div "Drag files to upload or click here to browse" at bounding box center [418, 472] width 282 height 22
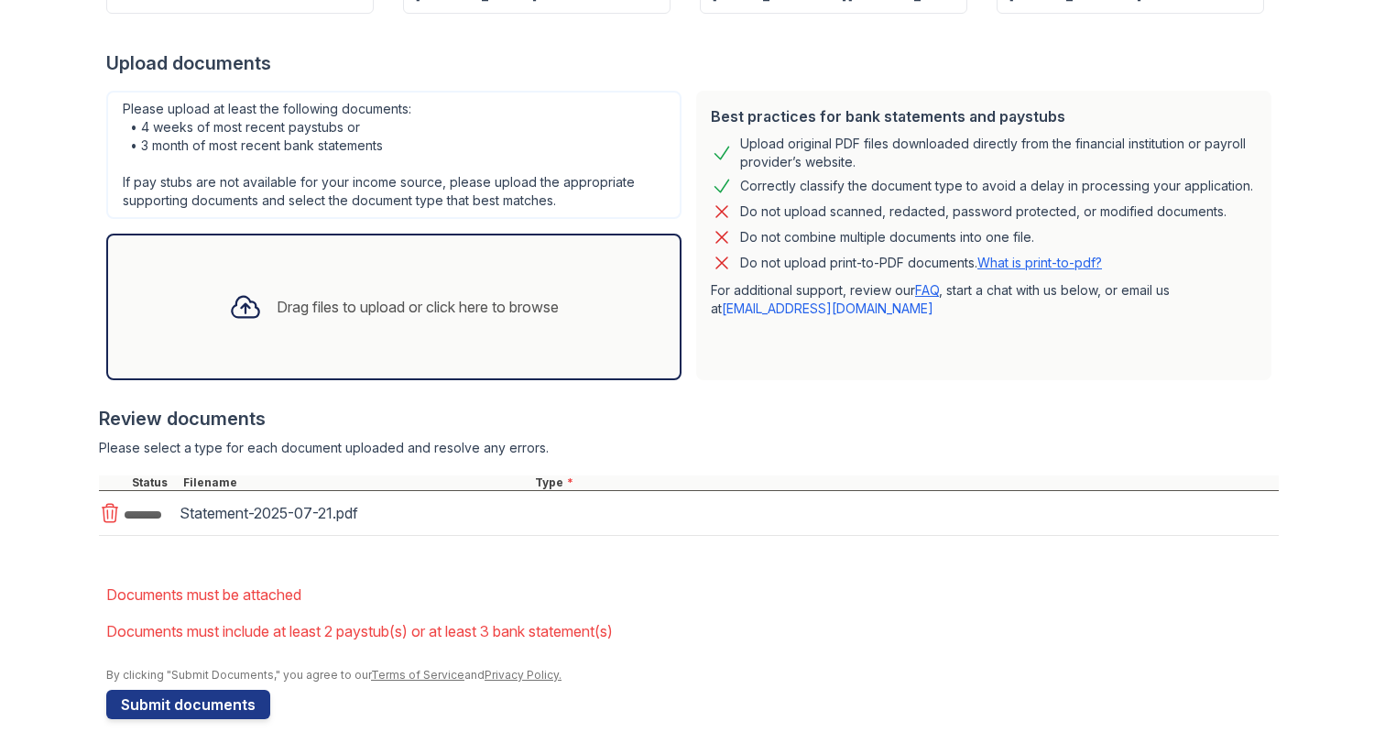
scroll to position [376, 0]
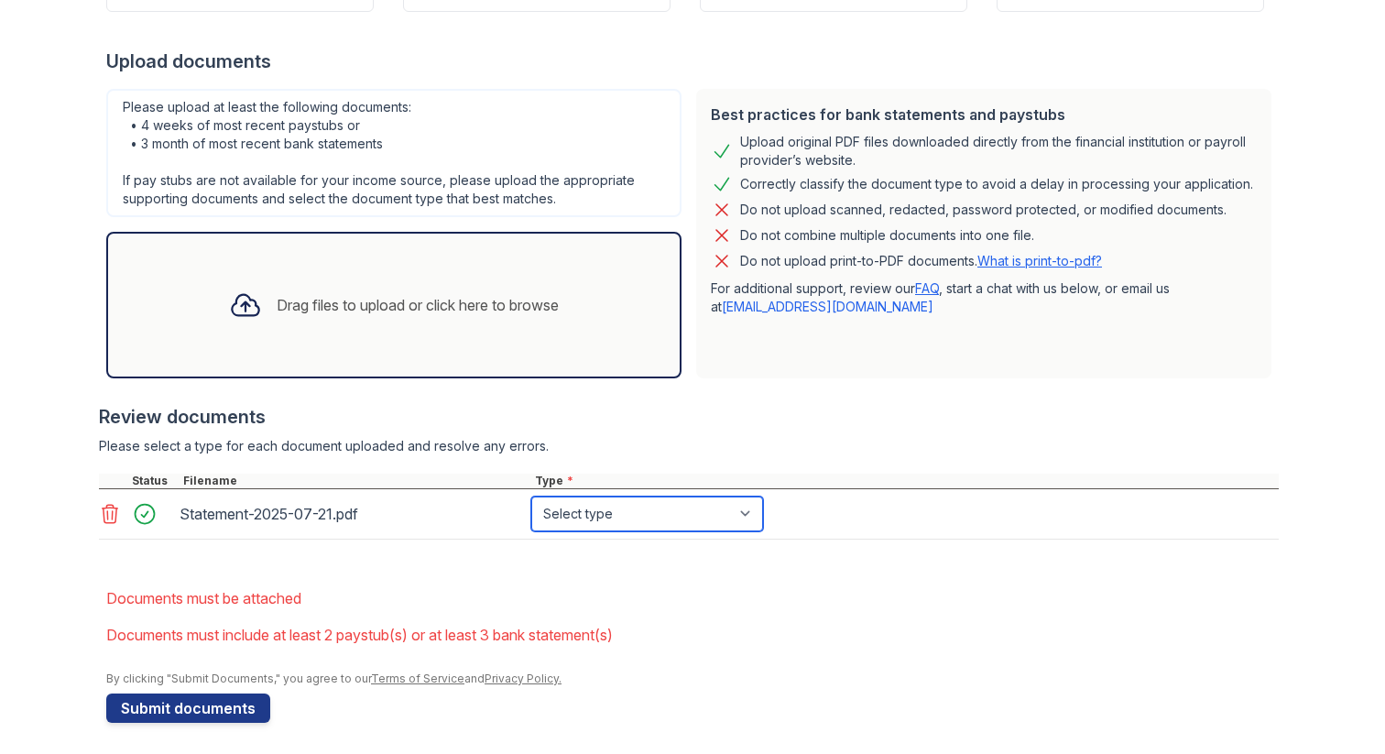
click at [698, 514] on select "Select type Paystub Bank Statement Offer Letter Tax Documents Benefit Award Let…" at bounding box center [647, 513] width 232 height 35
select select "bank_statement"
click at [531, 496] on select "Select type Paystub Bank Statement Offer Letter Tax Documents Benefit Award Let…" at bounding box center [647, 513] width 232 height 35
click at [452, 321] on div "Drag files to upload or click here to browse" at bounding box center [393, 305] width 359 height 62
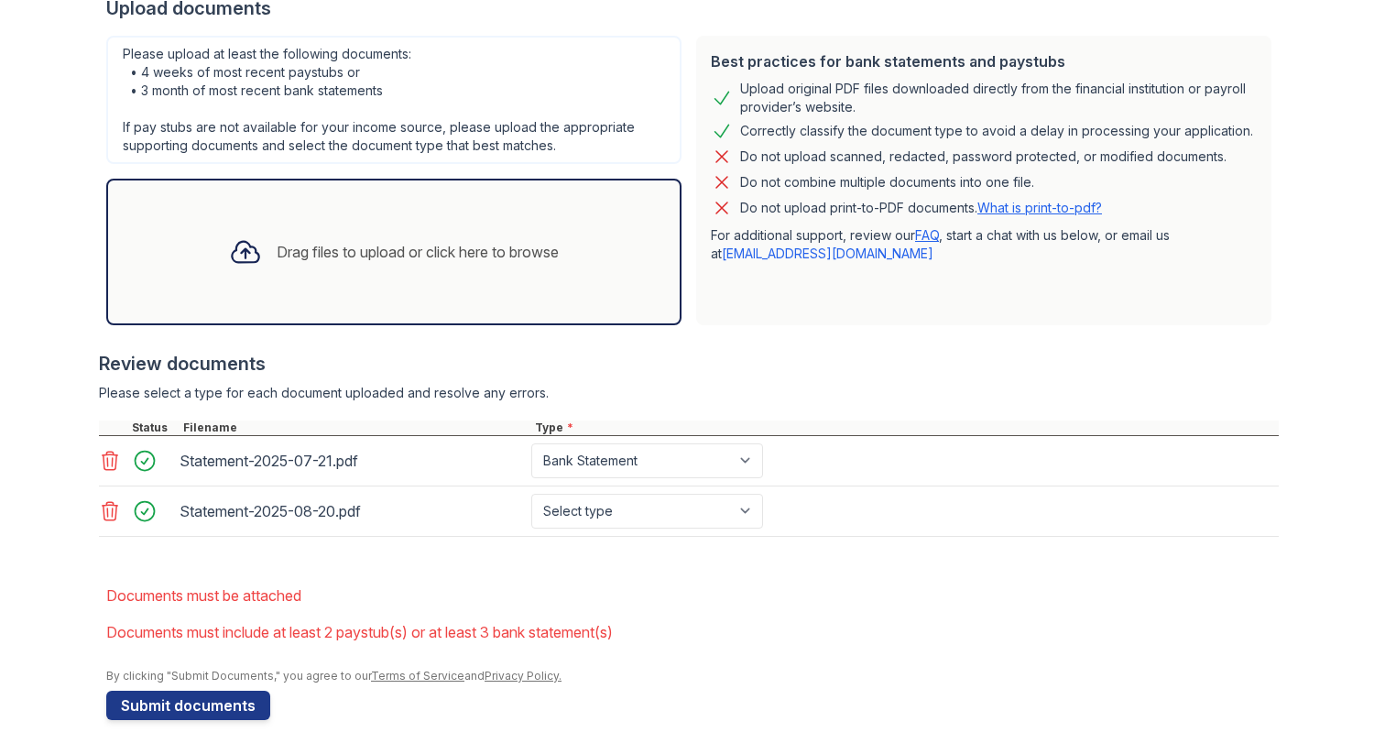
scroll to position [432, 0]
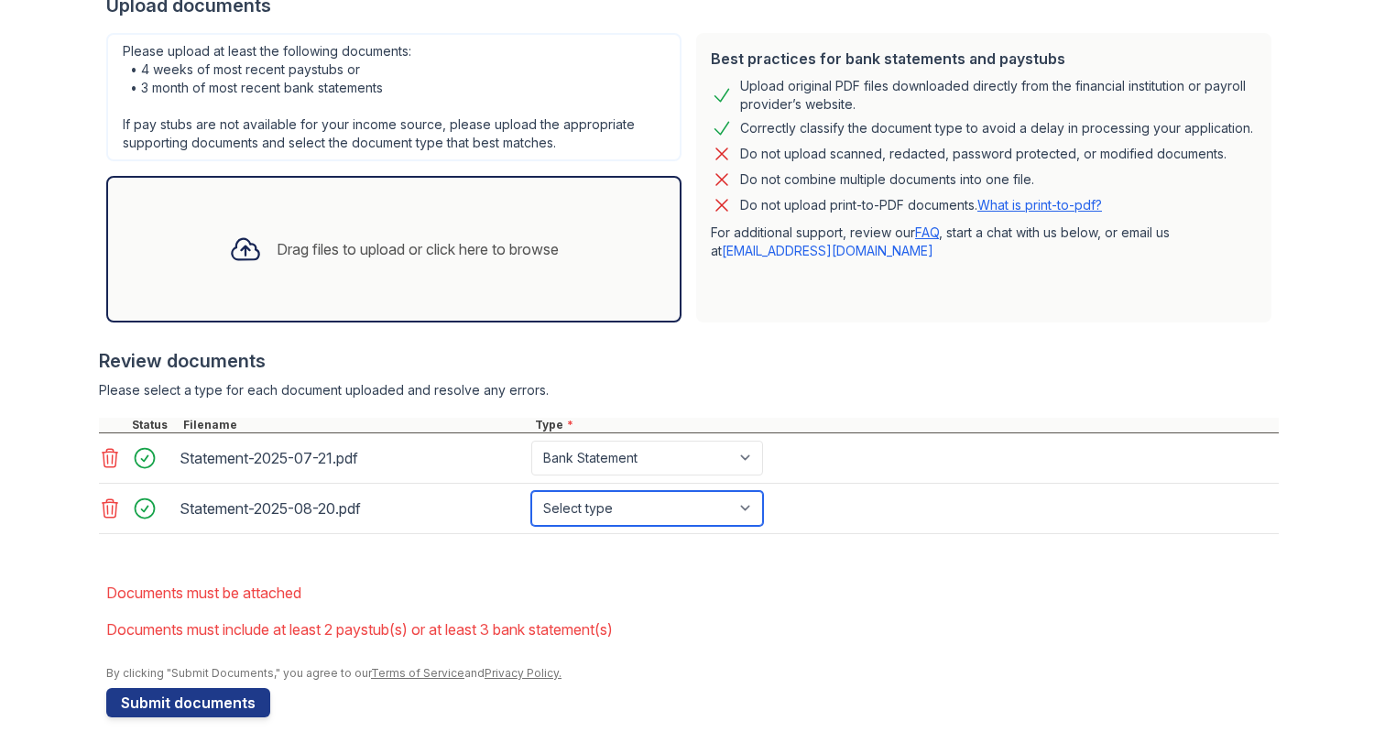
click at [715, 513] on select "Select type Paystub Bank Statement Offer Letter Tax Documents Benefit Award Let…" at bounding box center [647, 508] width 232 height 35
select select "bank_statement"
click at [531, 491] on select "Select type Paystub Bank Statement Offer Letter Tax Documents Benefit Award Let…" at bounding box center [647, 508] width 232 height 35
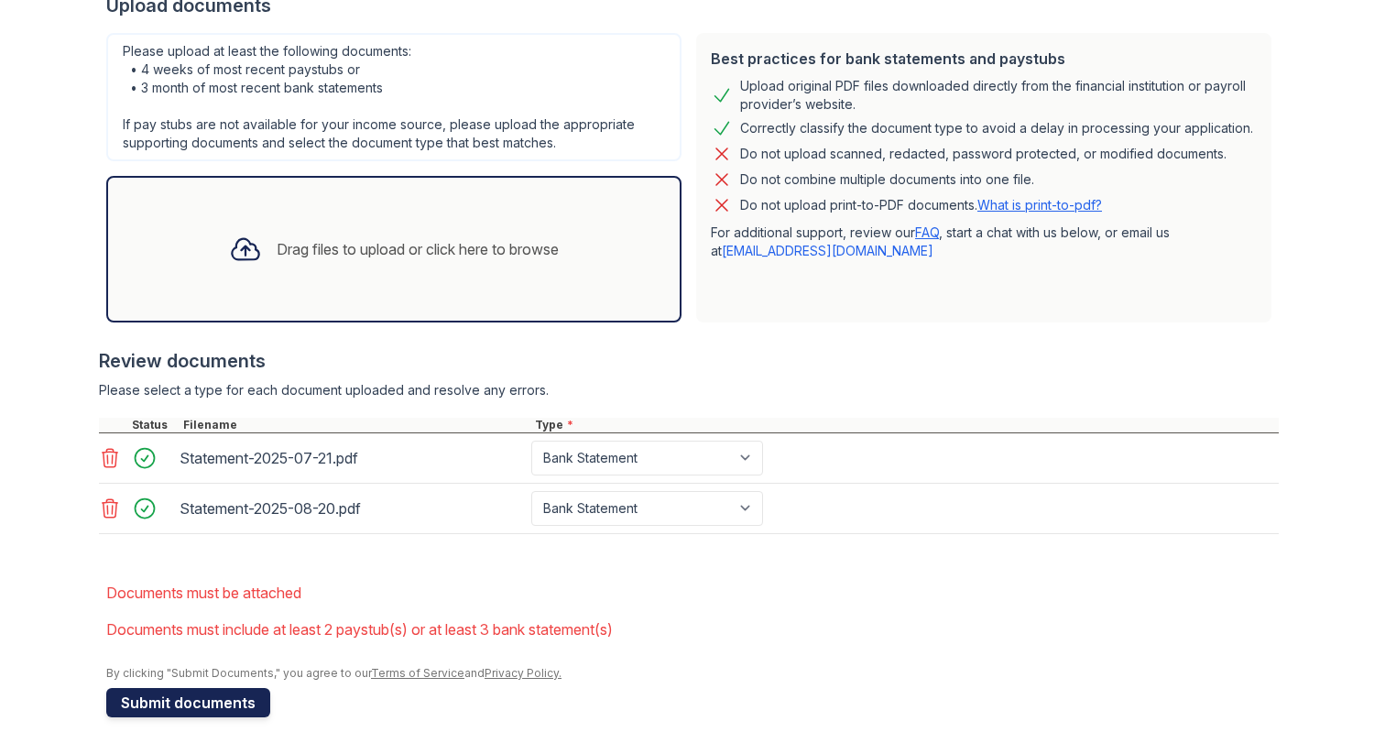
click at [231, 703] on button "Submit documents" at bounding box center [188, 702] width 164 height 29
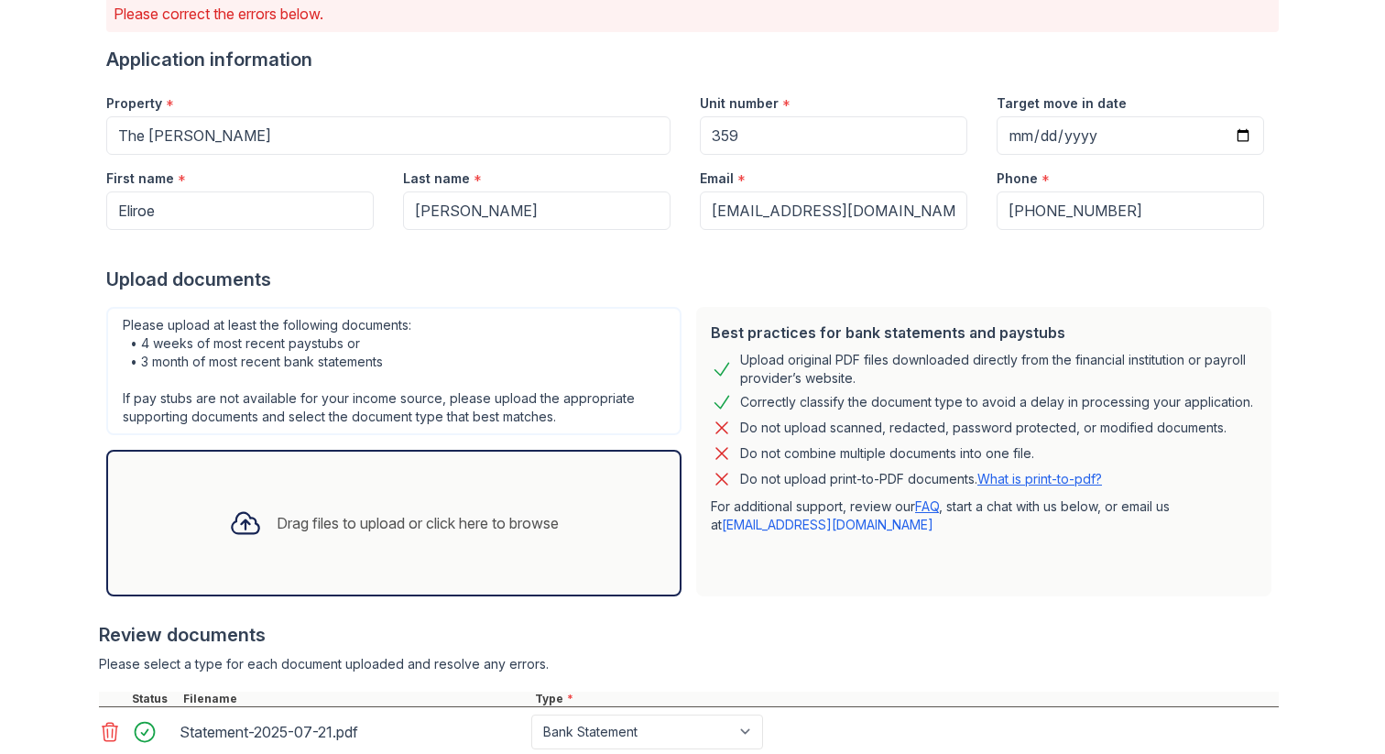
scroll to position [396, 0]
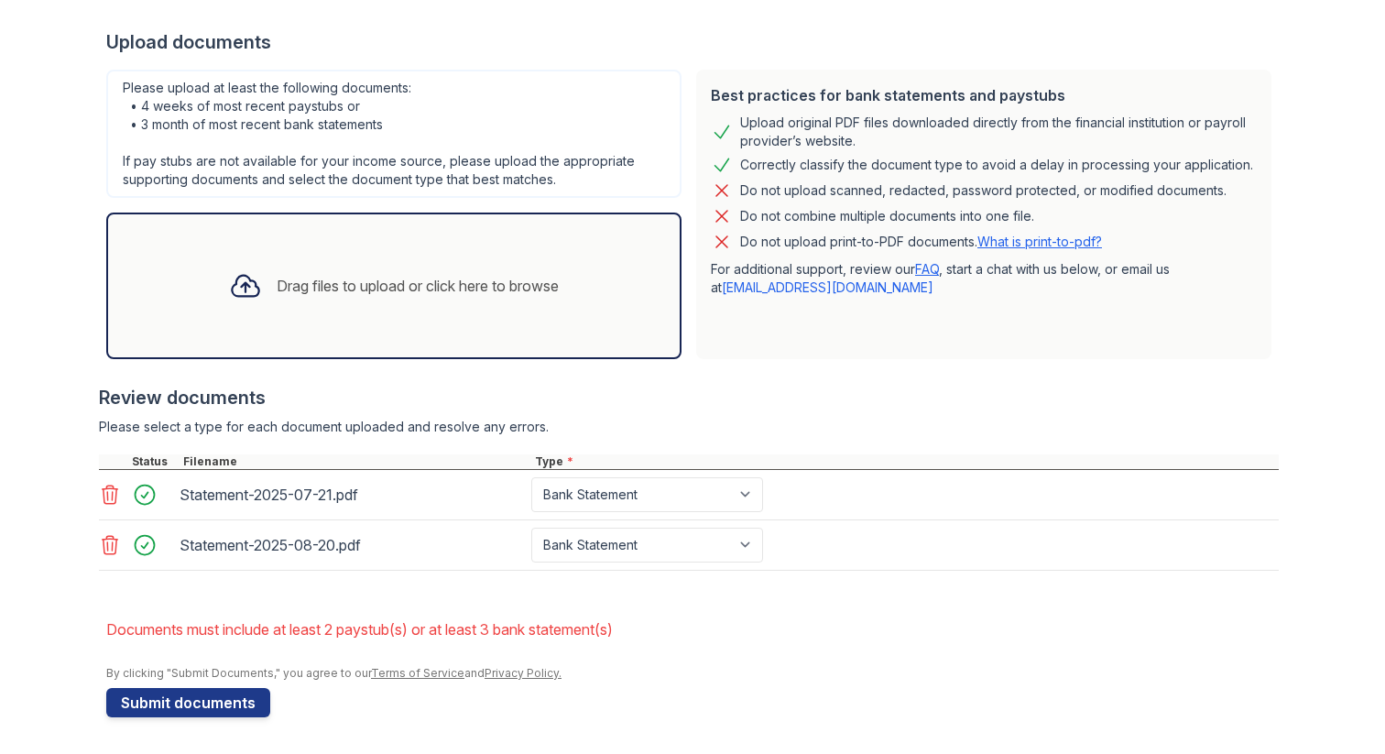
click at [509, 272] on div "Drag files to upload or click here to browse" at bounding box center [393, 286] width 359 height 62
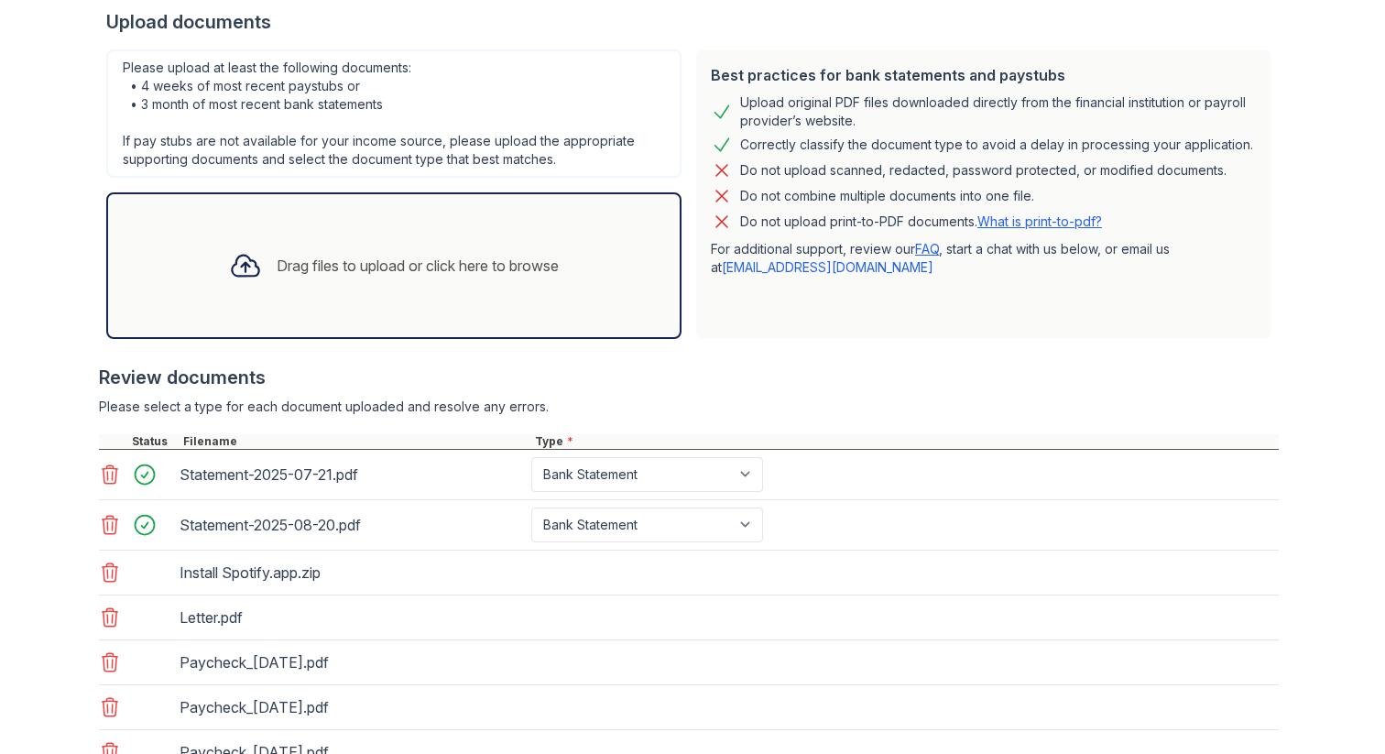
scroll to position [462, 0]
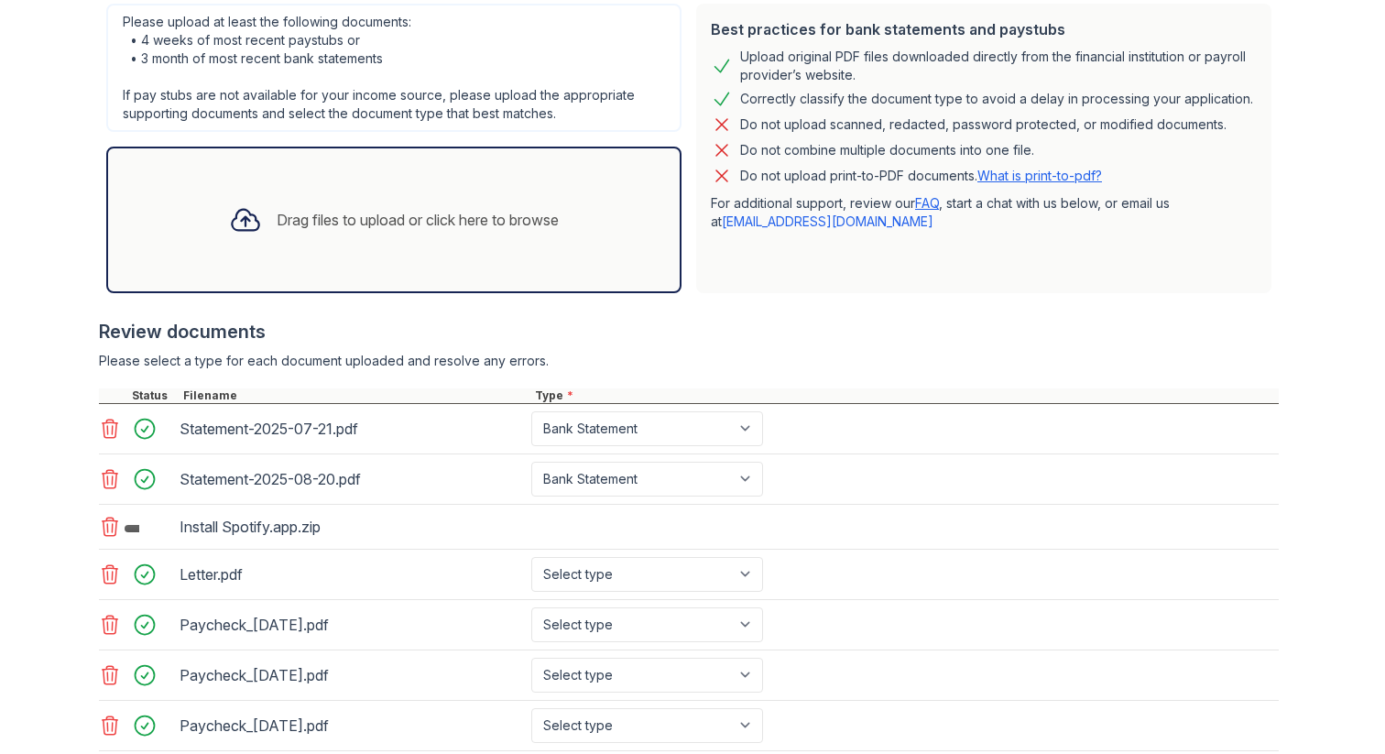
click at [104, 521] on icon at bounding box center [110, 527] width 22 height 22
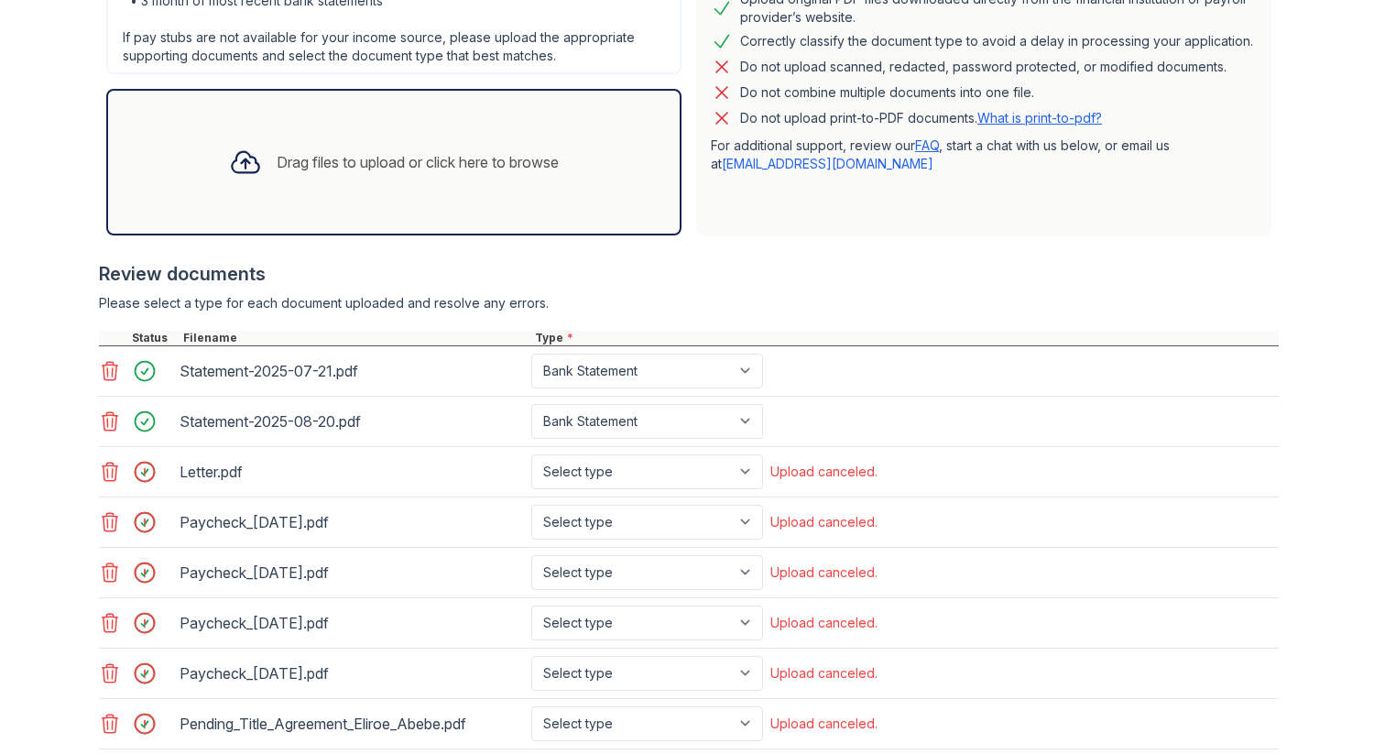
scroll to position [527, 0]
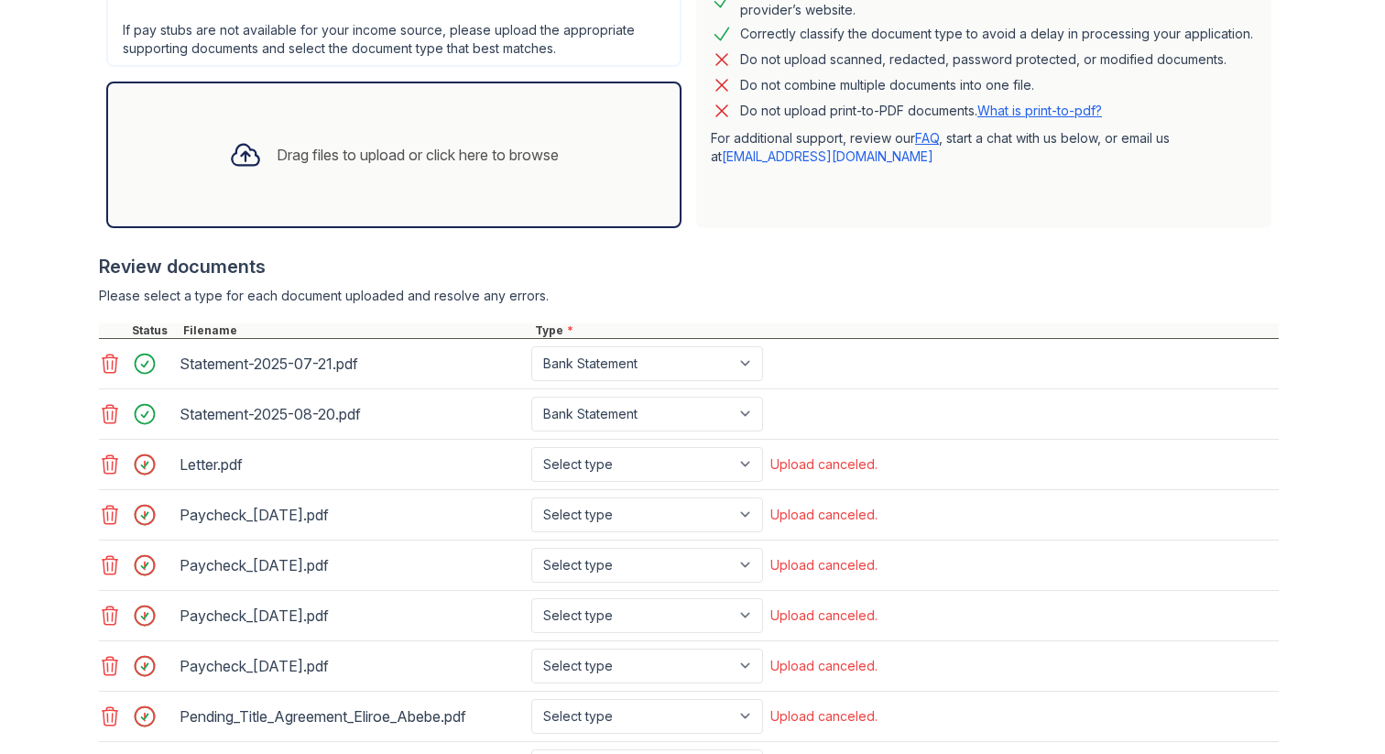
click at [102, 466] on icon at bounding box center [110, 464] width 22 height 22
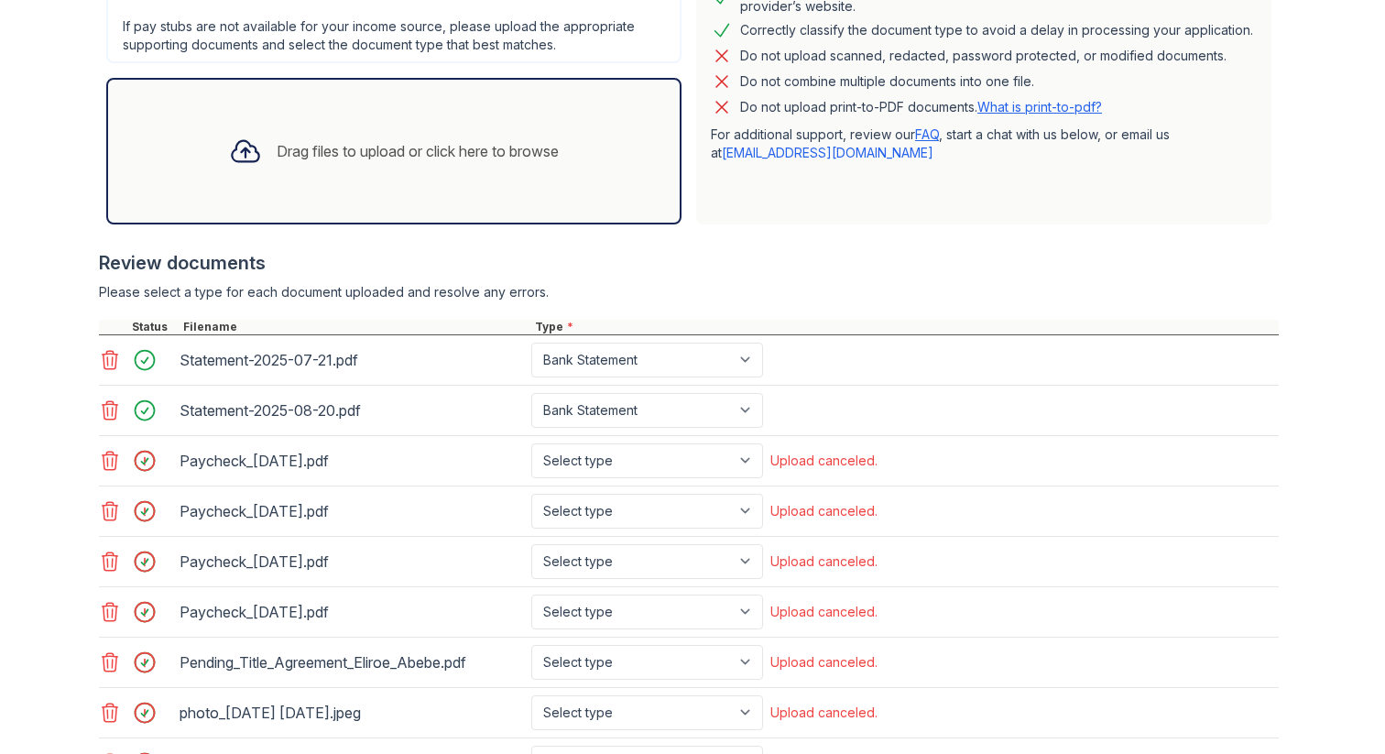
click at [104, 659] on icon at bounding box center [111, 662] width 16 height 18
click at [103, 667] on icon at bounding box center [110, 662] width 22 height 22
click at [103, 663] on icon at bounding box center [110, 662] width 22 height 22
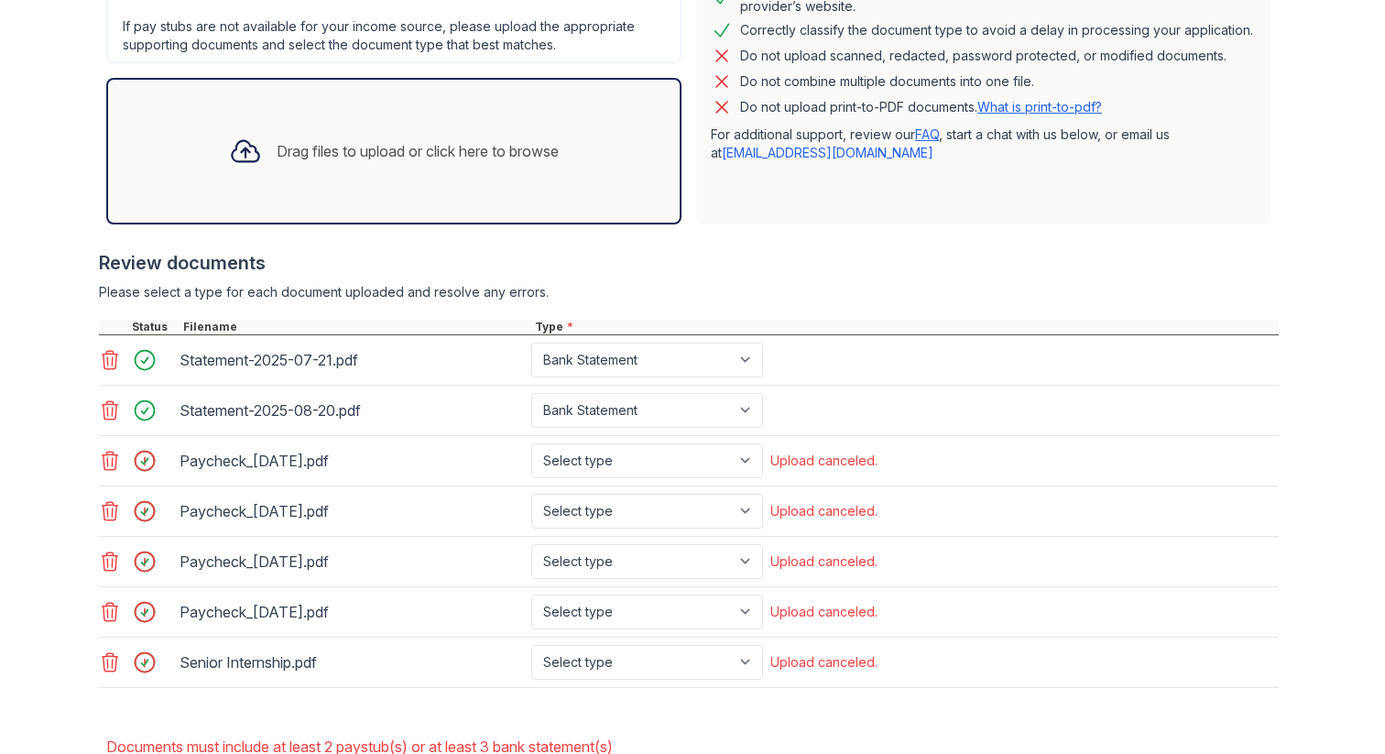
click at [104, 661] on icon at bounding box center [110, 662] width 22 height 22
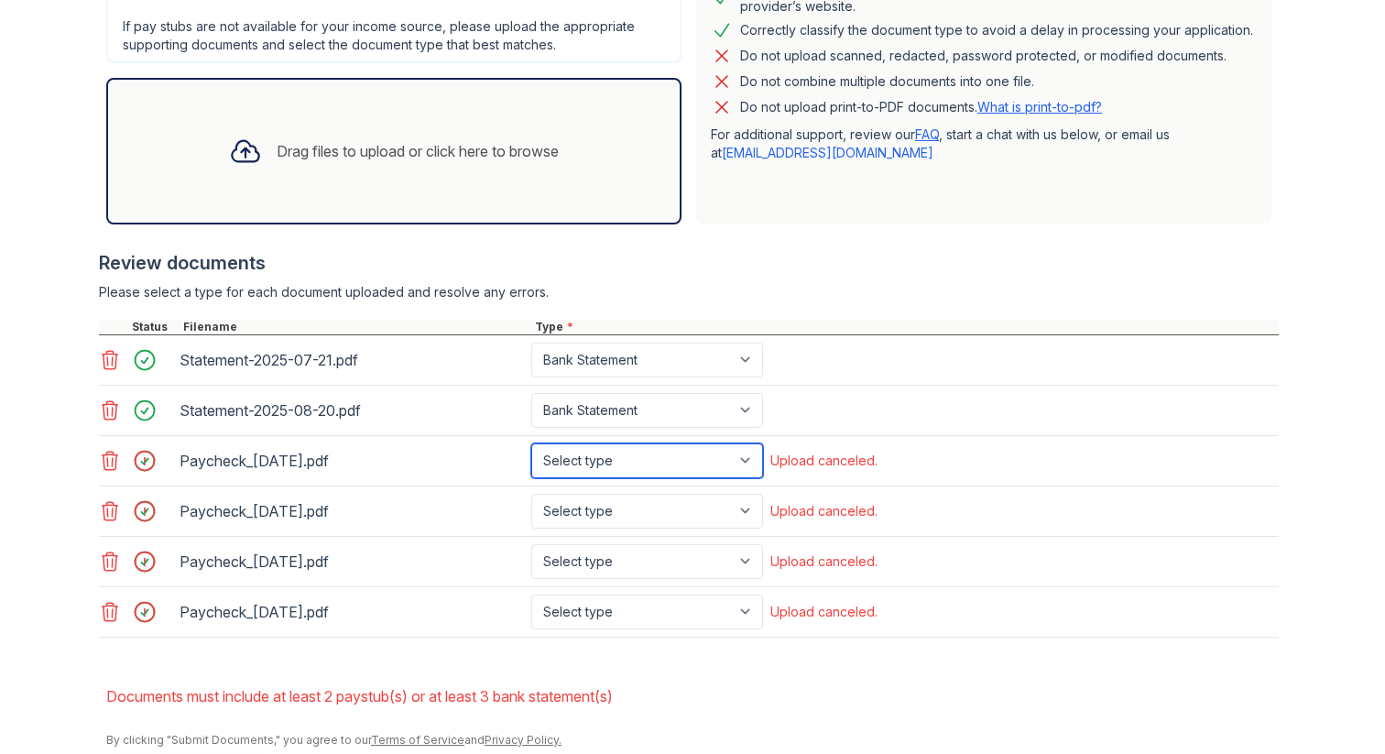
click at [745, 465] on select "Select type Paystub Bank Statement Offer Letter Tax Documents Benefit Award Let…" at bounding box center [647, 460] width 232 height 35
select select "paystub"
click at [531, 443] on select "Select type Paystub Bank Statement Offer Letter Tax Documents Benefit Award Let…" at bounding box center [647, 460] width 232 height 35
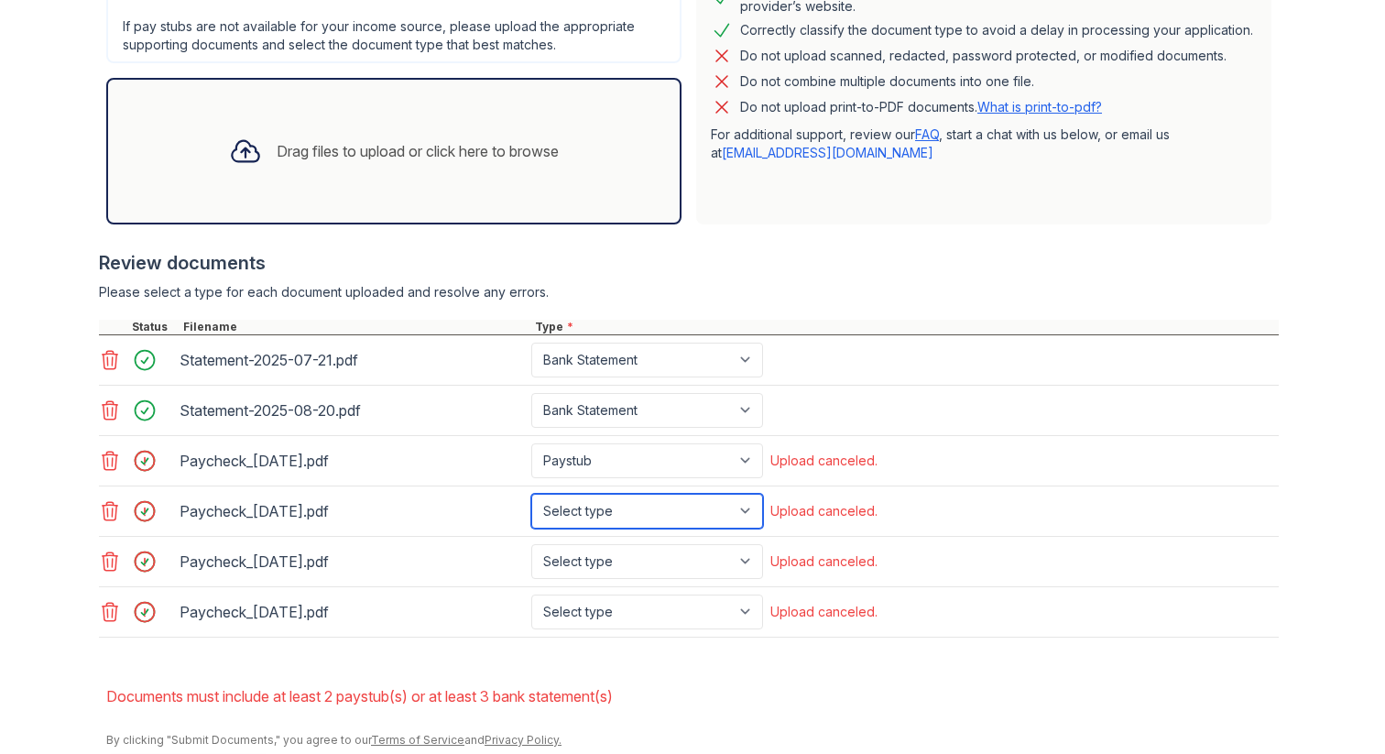
click at [739, 501] on select "Select type Paystub Bank Statement Offer Letter Tax Documents Benefit Award Let…" at bounding box center [647, 511] width 232 height 35
select select "paystub"
click at [531, 494] on select "Select type Paystub Bank Statement Offer Letter Tax Documents Benefit Award Let…" at bounding box center [647, 511] width 232 height 35
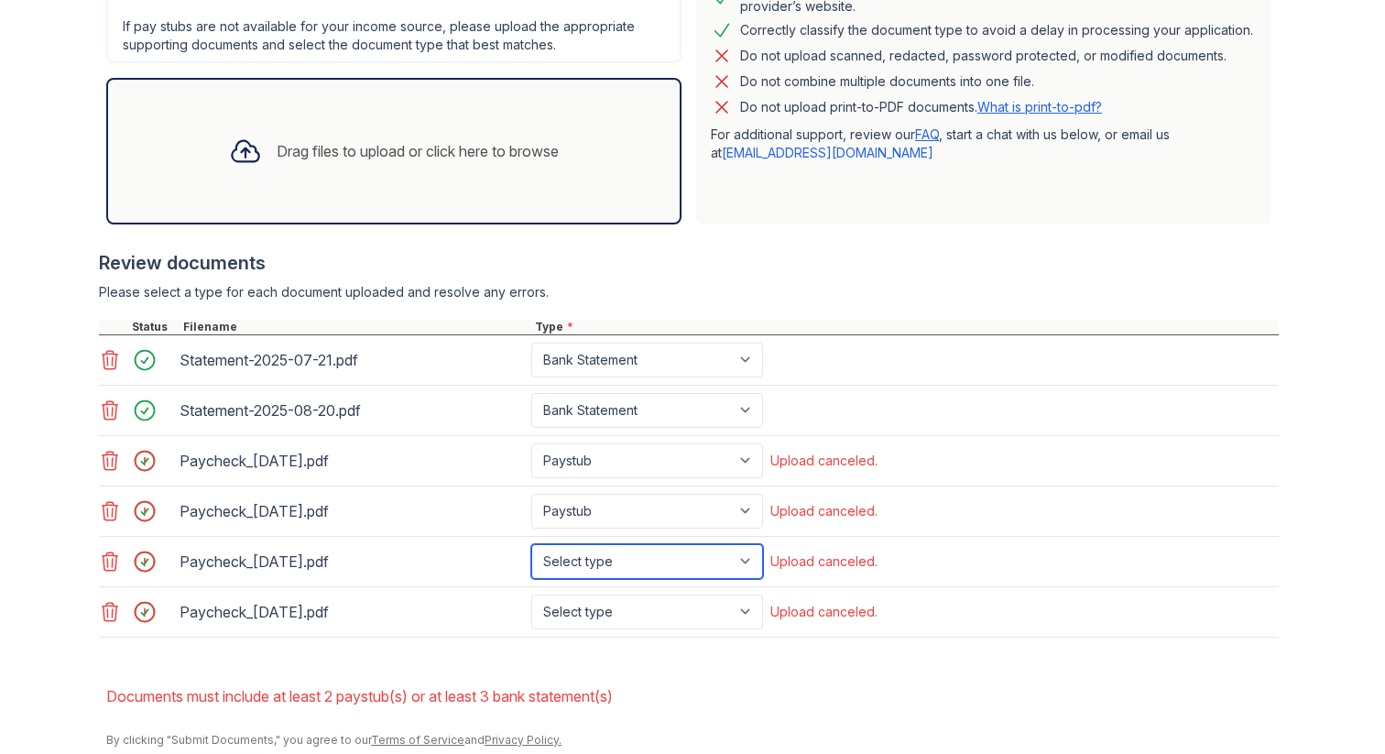
click at [750, 559] on select "Select type Paystub Bank Statement Offer Letter Tax Documents Benefit Award Let…" at bounding box center [647, 561] width 232 height 35
select select "paystub"
click at [531, 544] on select "Select type Paystub Bank Statement Offer Letter Tax Documents Benefit Award Let…" at bounding box center [647, 561] width 232 height 35
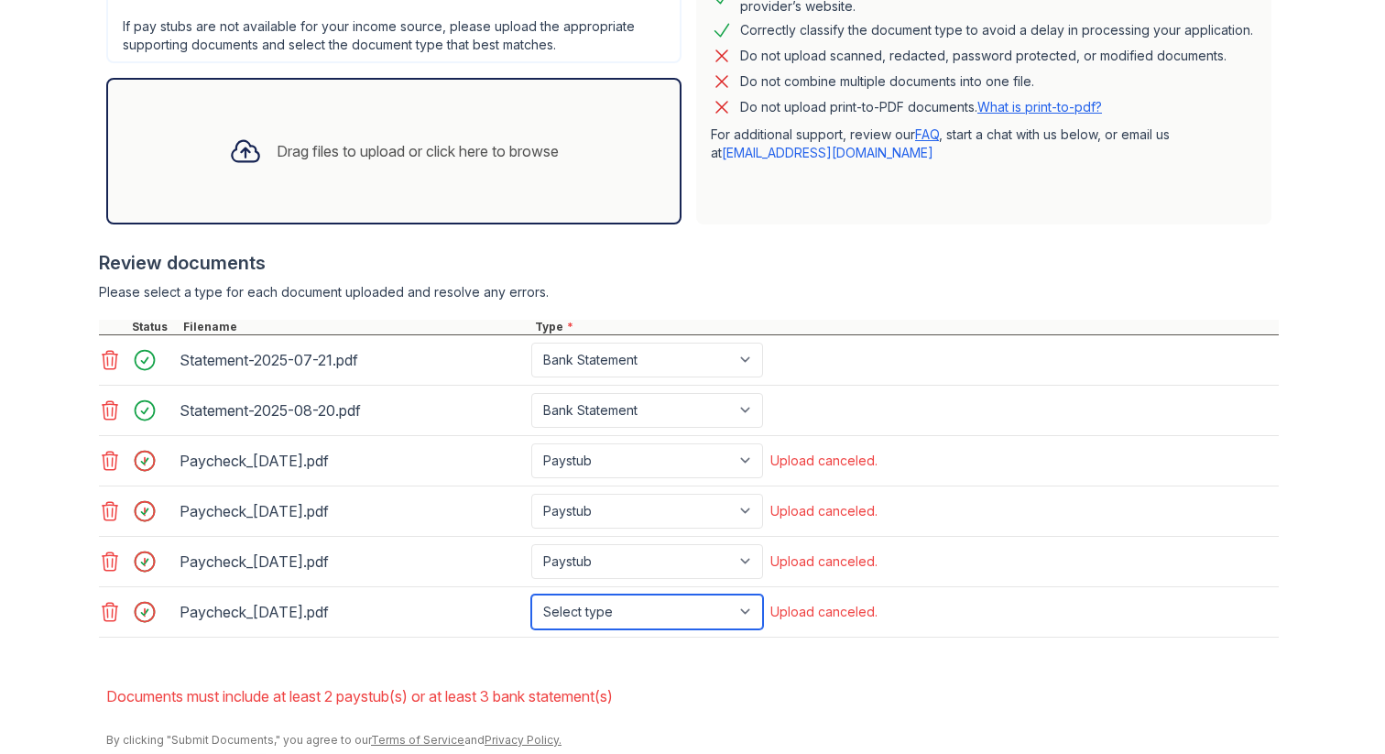
click at [736, 602] on select "Select type Paystub Bank Statement Offer Letter Tax Documents Benefit Award Let…" at bounding box center [647, 611] width 232 height 35
select select "paystub"
click at [531, 594] on select "Select type Paystub Bank Statement Offer Letter Tax Documents Benefit Award Let…" at bounding box center [647, 611] width 232 height 35
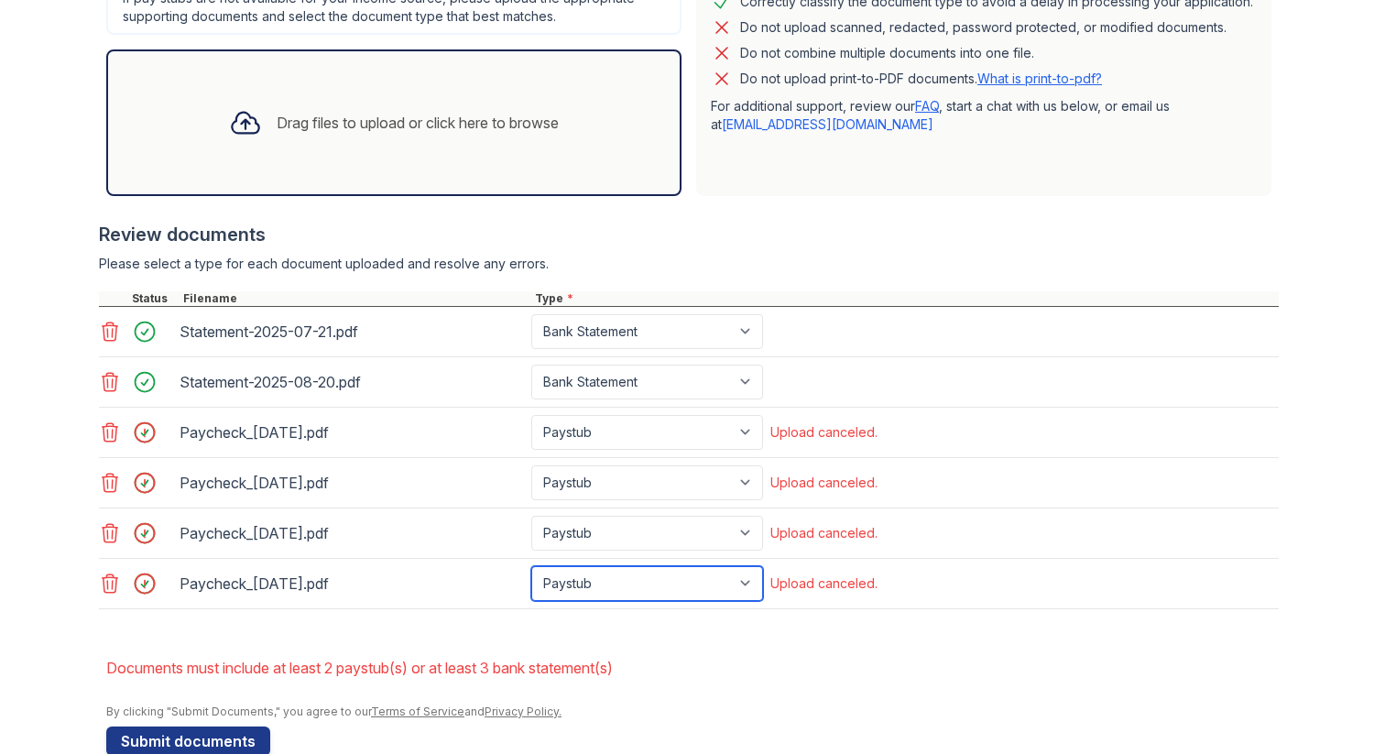
scroll to position [597, 0]
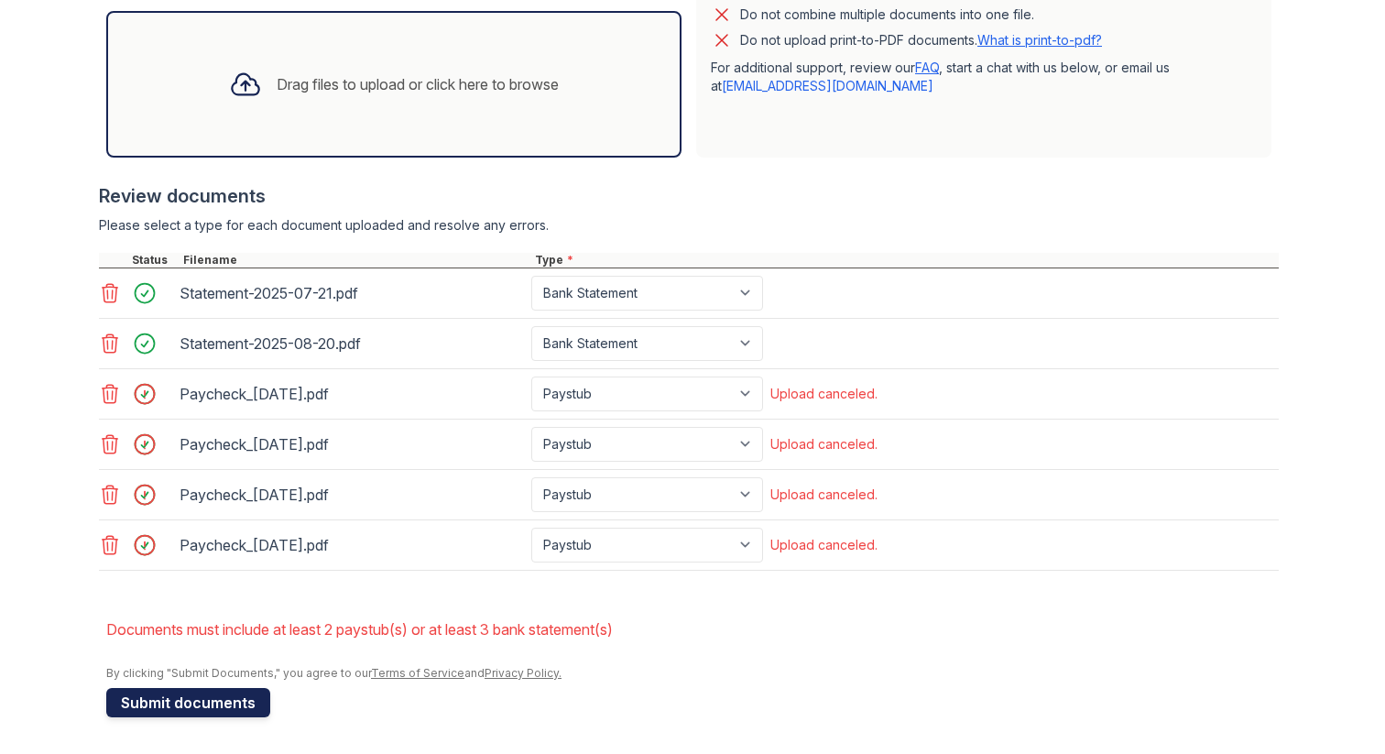
click at [204, 711] on button "Submit documents" at bounding box center [188, 702] width 164 height 29
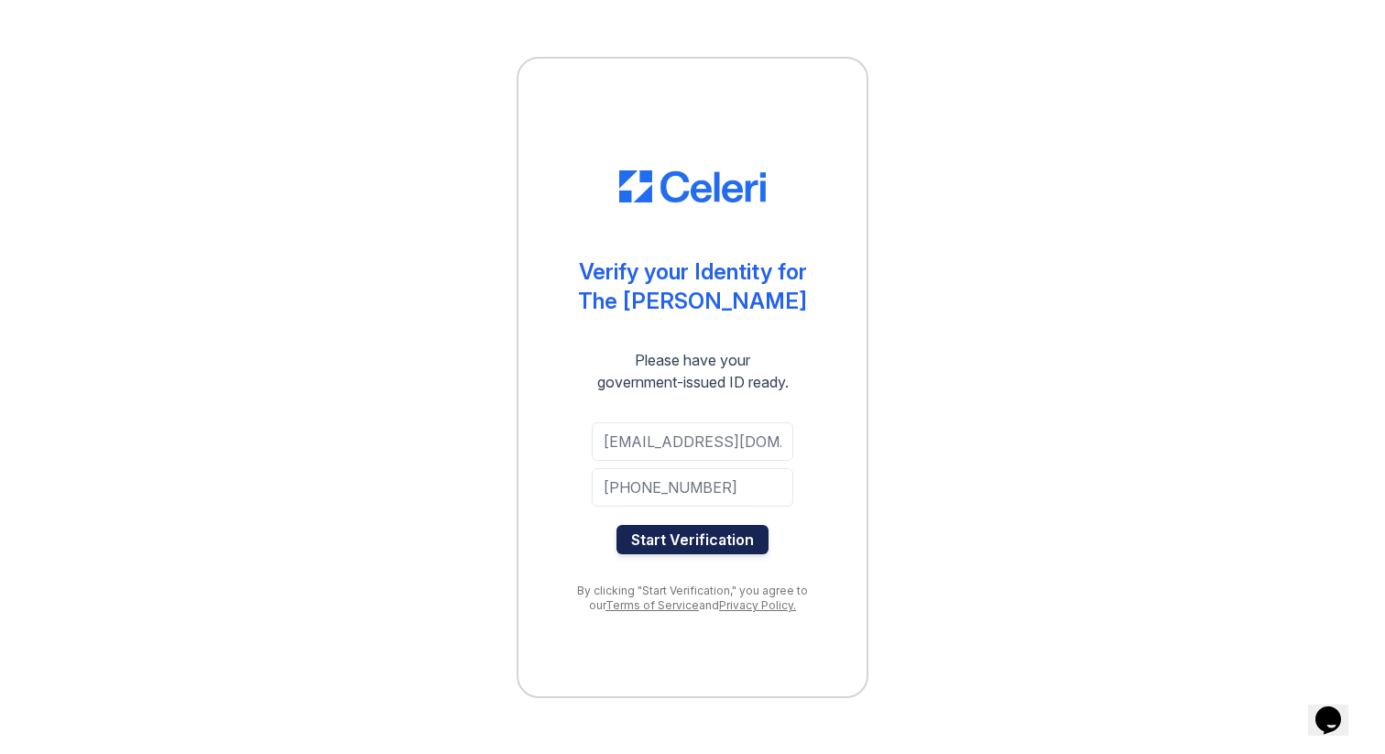
click at [712, 533] on button "Start Verification" at bounding box center [692, 539] width 152 height 29
